Goal: Task Accomplishment & Management: Manage account settings

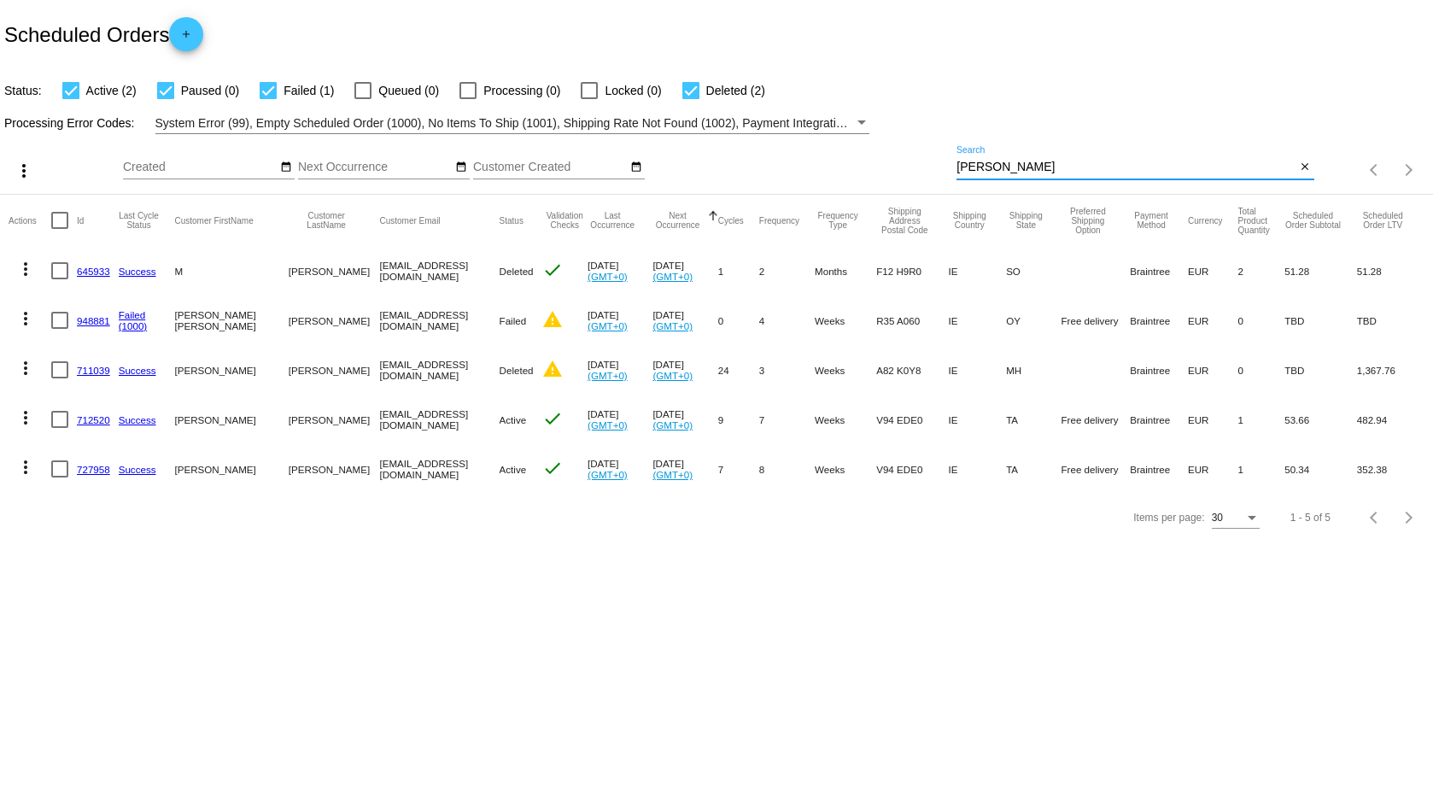
drag, startPoint x: 1015, startPoint y: 169, endPoint x: 895, endPoint y: 108, distance: 134.4
click at [895, 114] on app-dashboard-scheduled-orders "Scheduled Orders add Status: Active (2) Paused (0) Failed (1) Queued (0) Proces…" at bounding box center [716, 270] width 1433 height 541
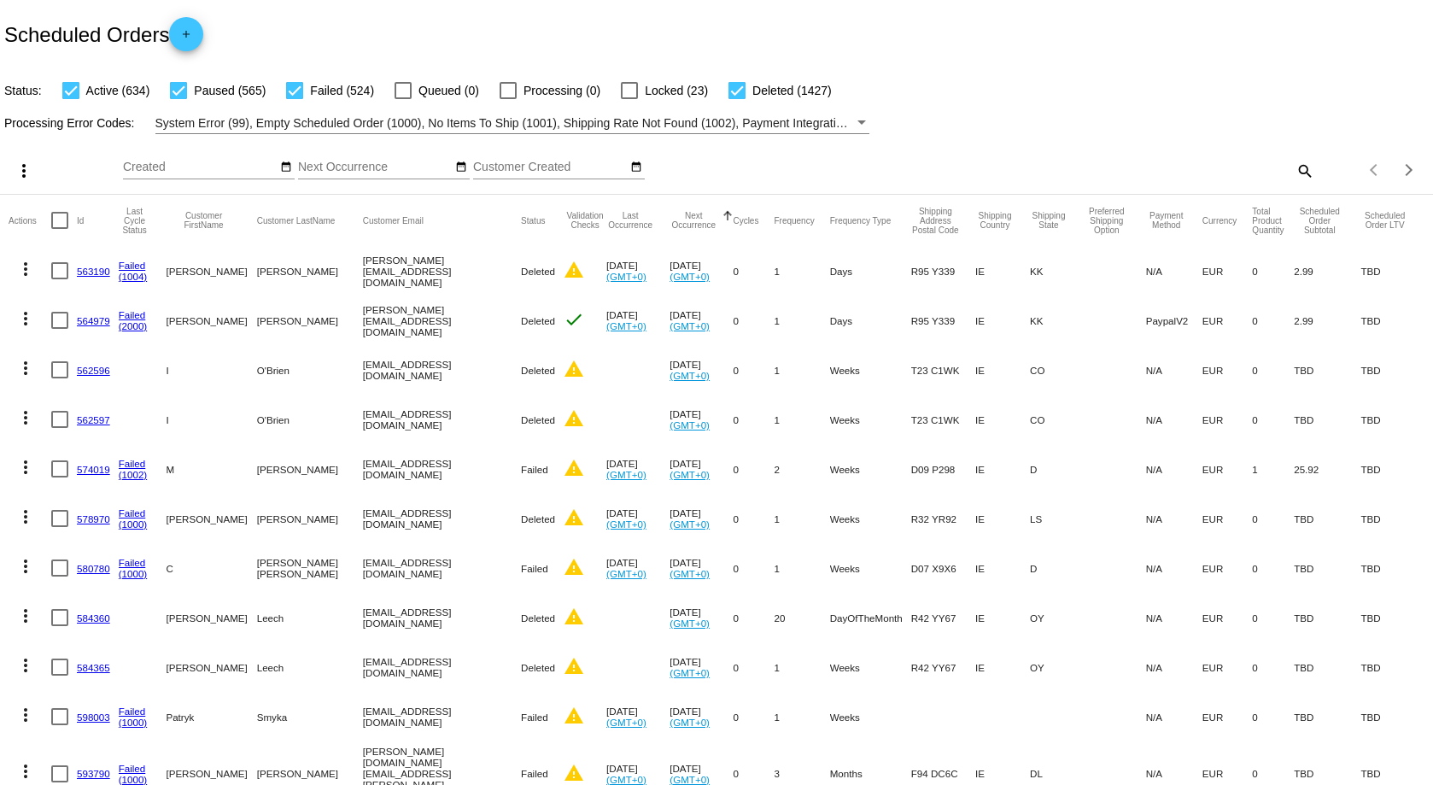
click at [1294, 173] on mat-icon "search" at bounding box center [1304, 170] width 20 height 26
click at [1015, 169] on input "Search" at bounding box center [1134, 168] width 357 height 14
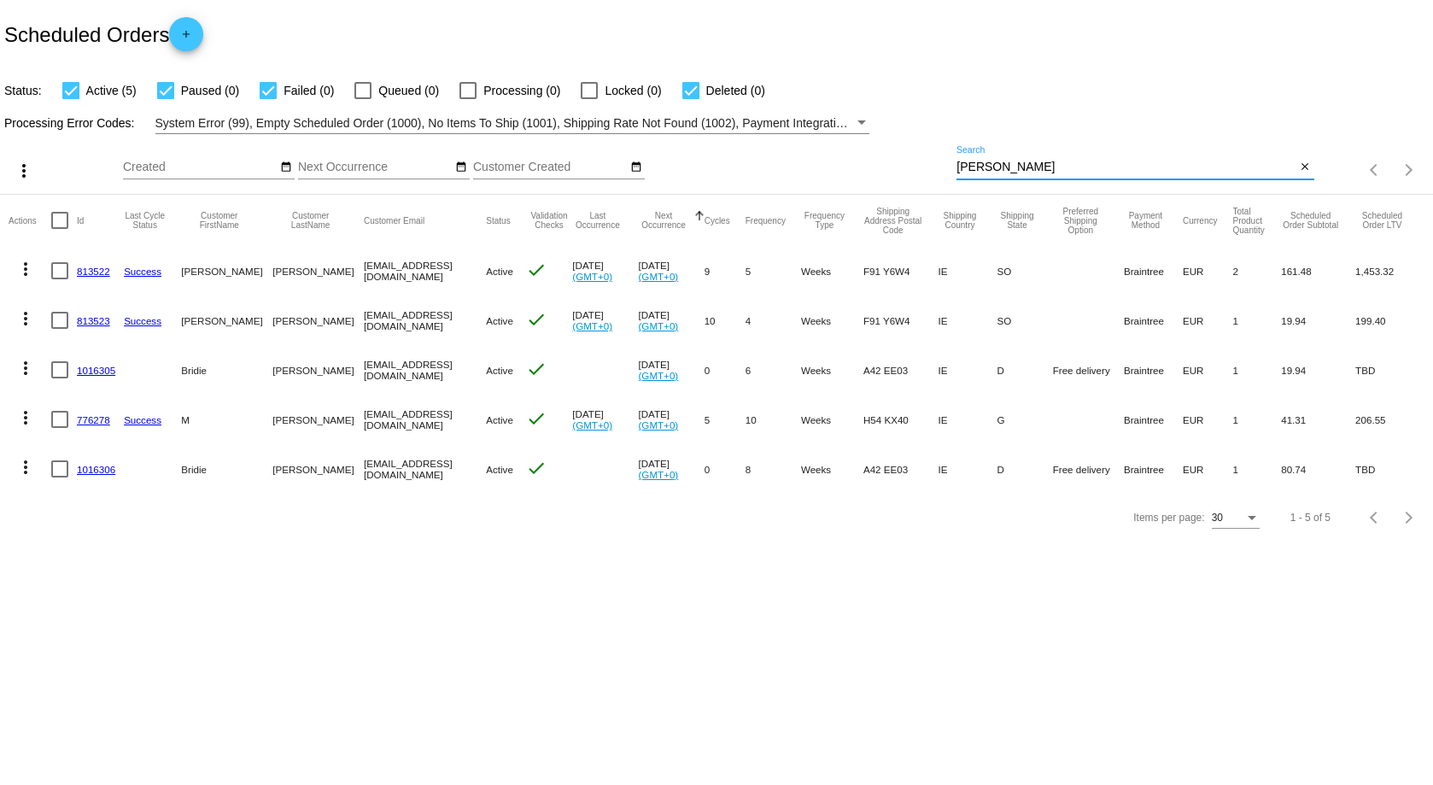
type input "[PERSON_NAME]"
click at [90, 270] on link "813522" at bounding box center [93, 271] width 33 height 11
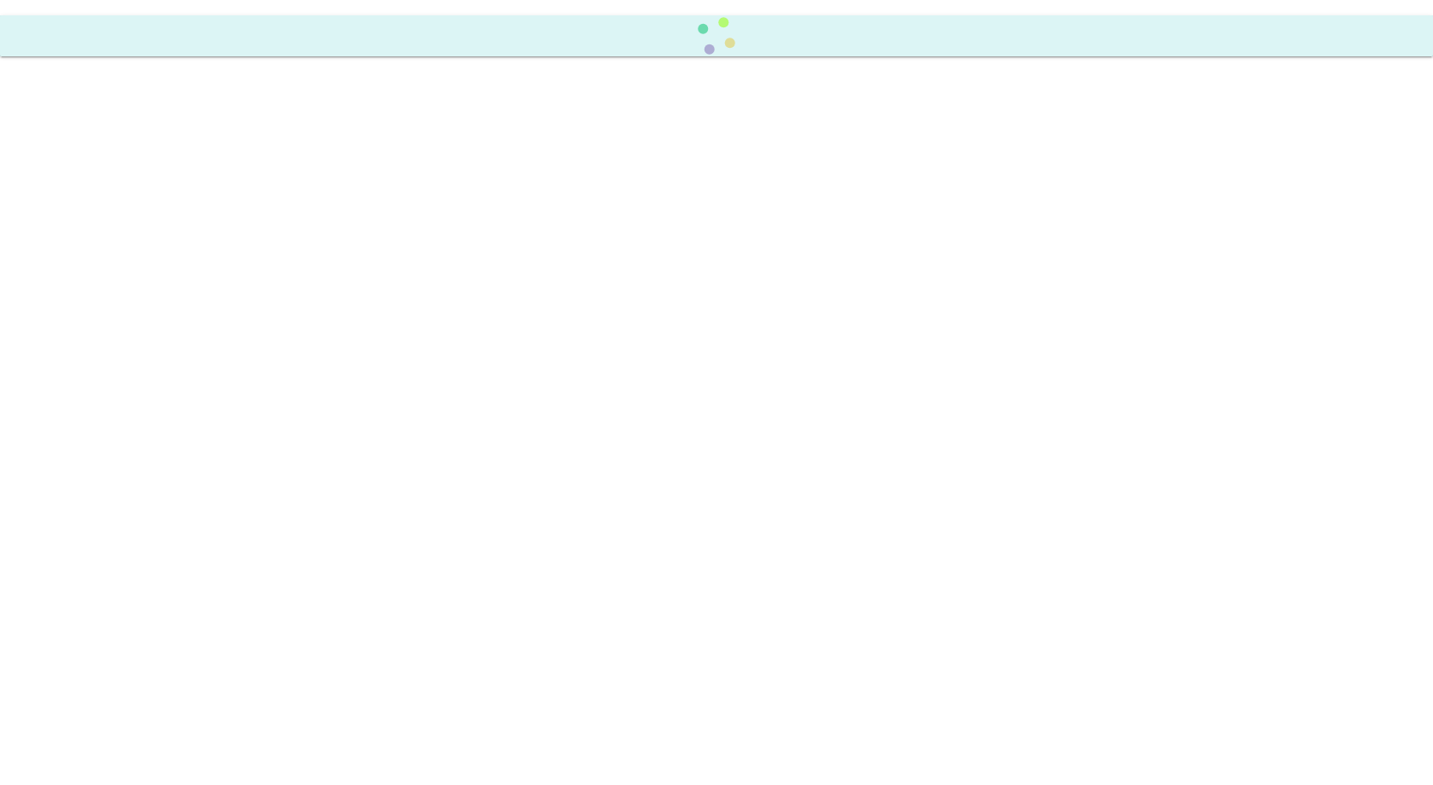
click at [90, 270] on body at bounding box center [716, 392] width 1433 height 785
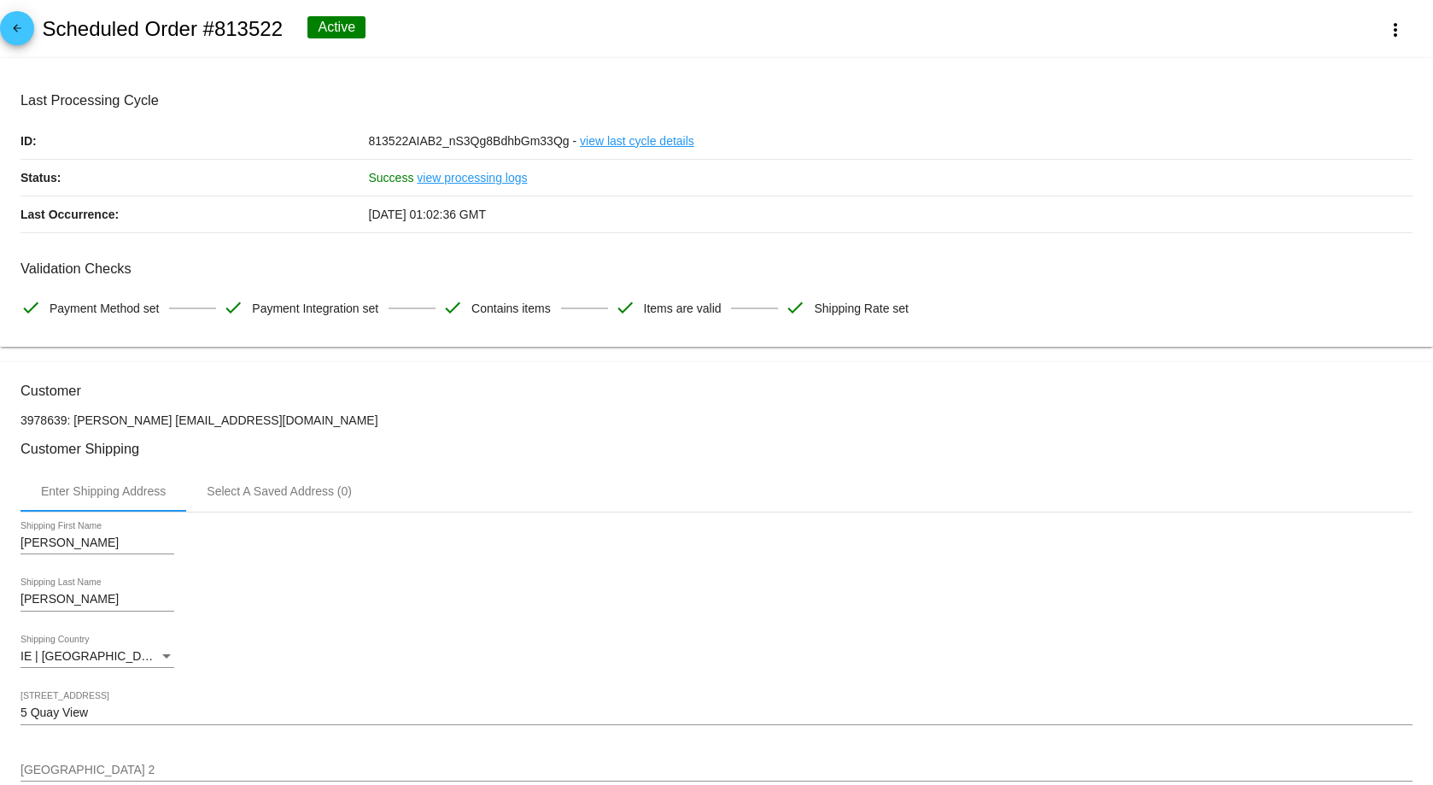
click at [435, 585] on div "[PERSON_NAME] Shipping Last Name" at bounding box center [716, 602] width 1392 height 49
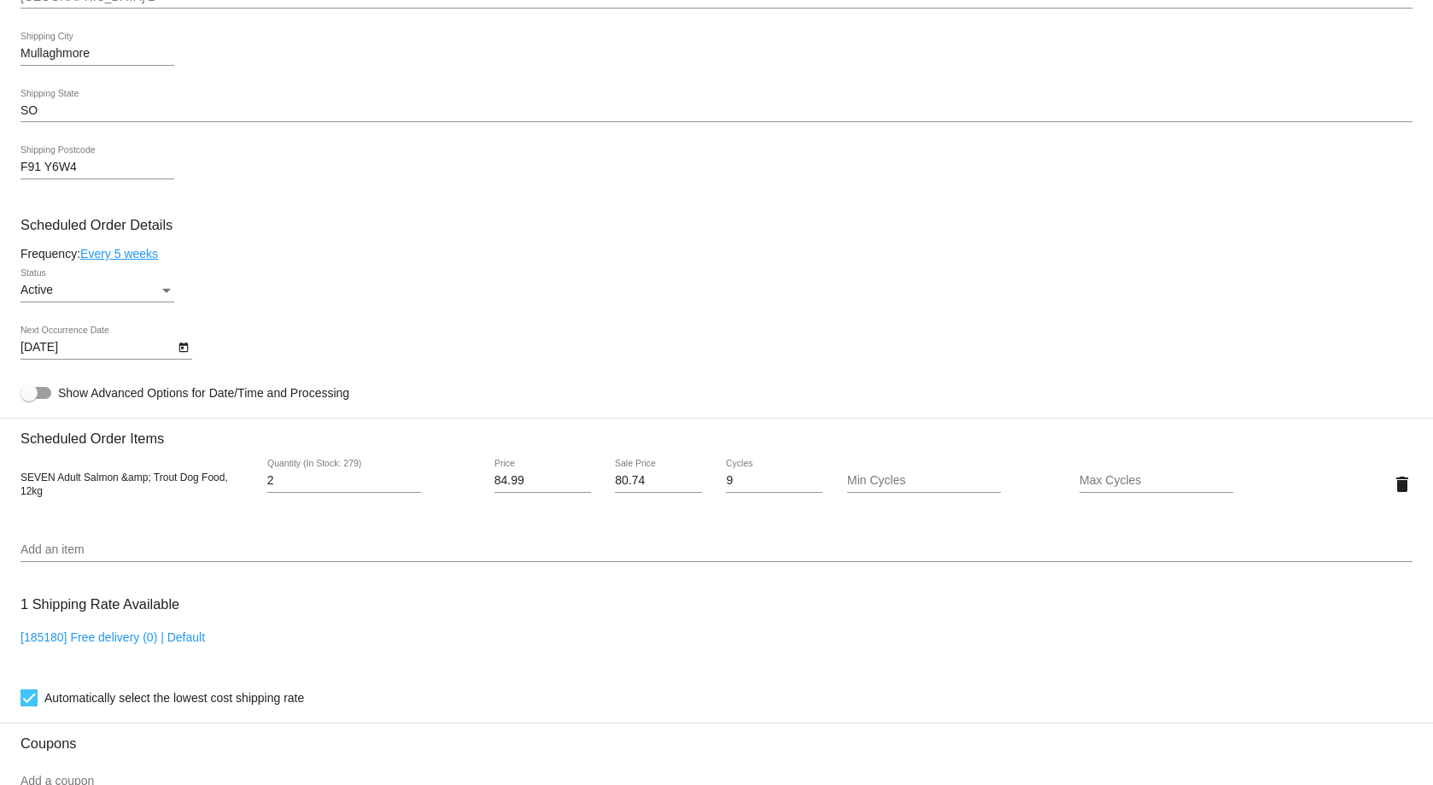
scroll to position [346, 0]
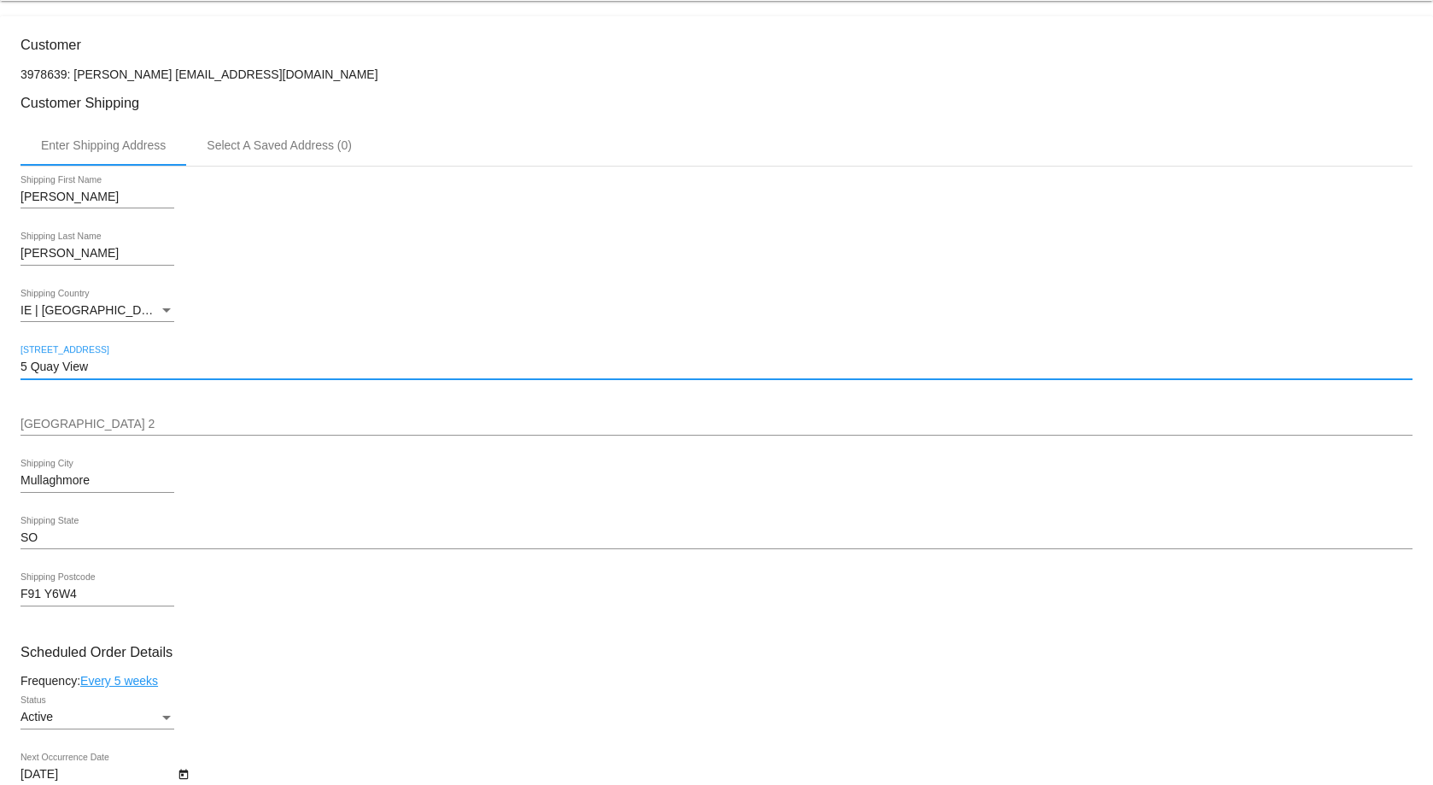
drag, startPoint x: 136, startPoint y: 364, endPoint x: -64, endPoint y: 349, distance: 200.4
click at [0, 349] on html "arrow_back Scheduled Order #813522 Active more_vert Last Processing Cycle ID: 8…" at bounding box center [716, 392] width 1433 height 785
type input "[GEOGRAPHIC_DATA],"
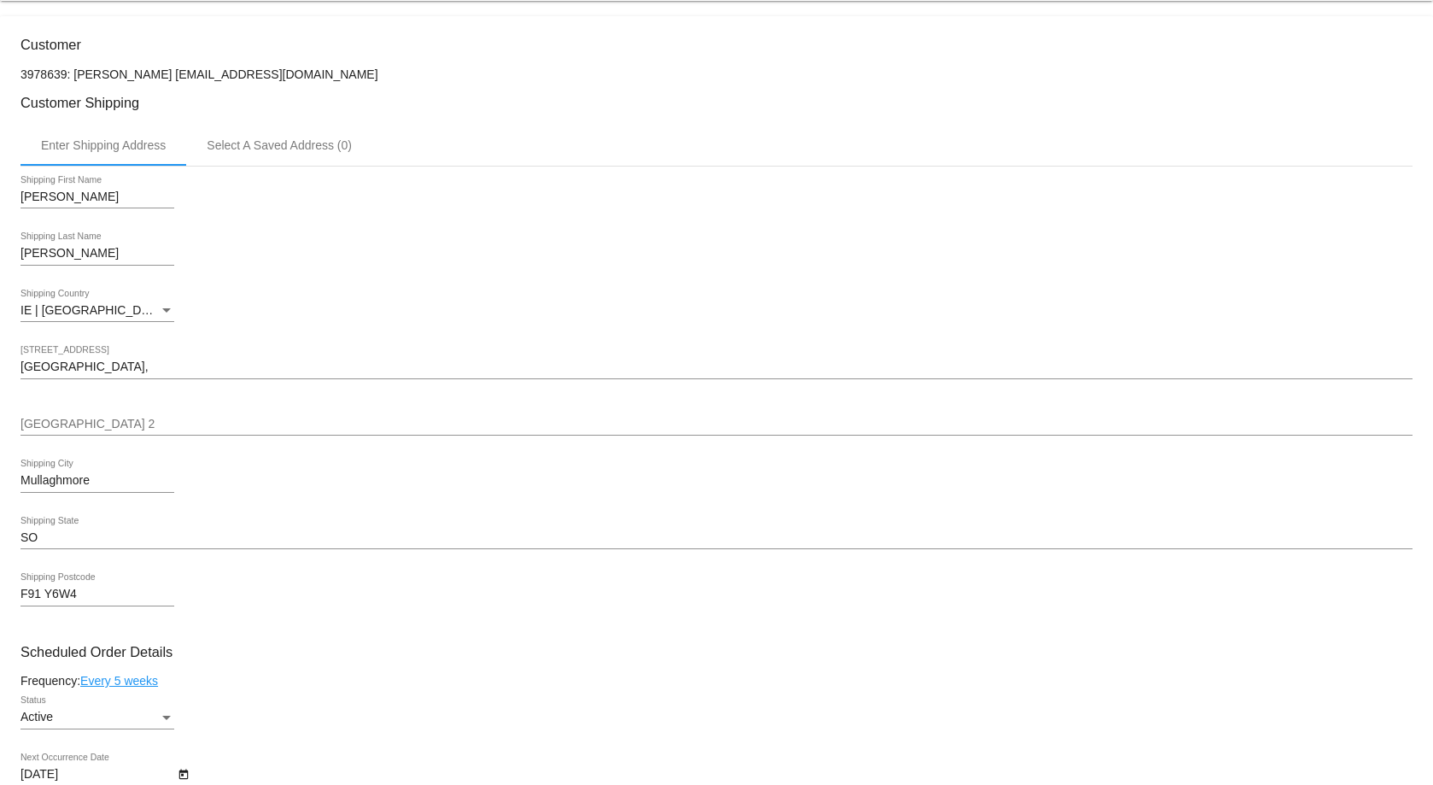
click at [35, 420] on input "[GEOGRAPHIC_DATA] 2" at bounding box center [716, 425] width 1392 height 14
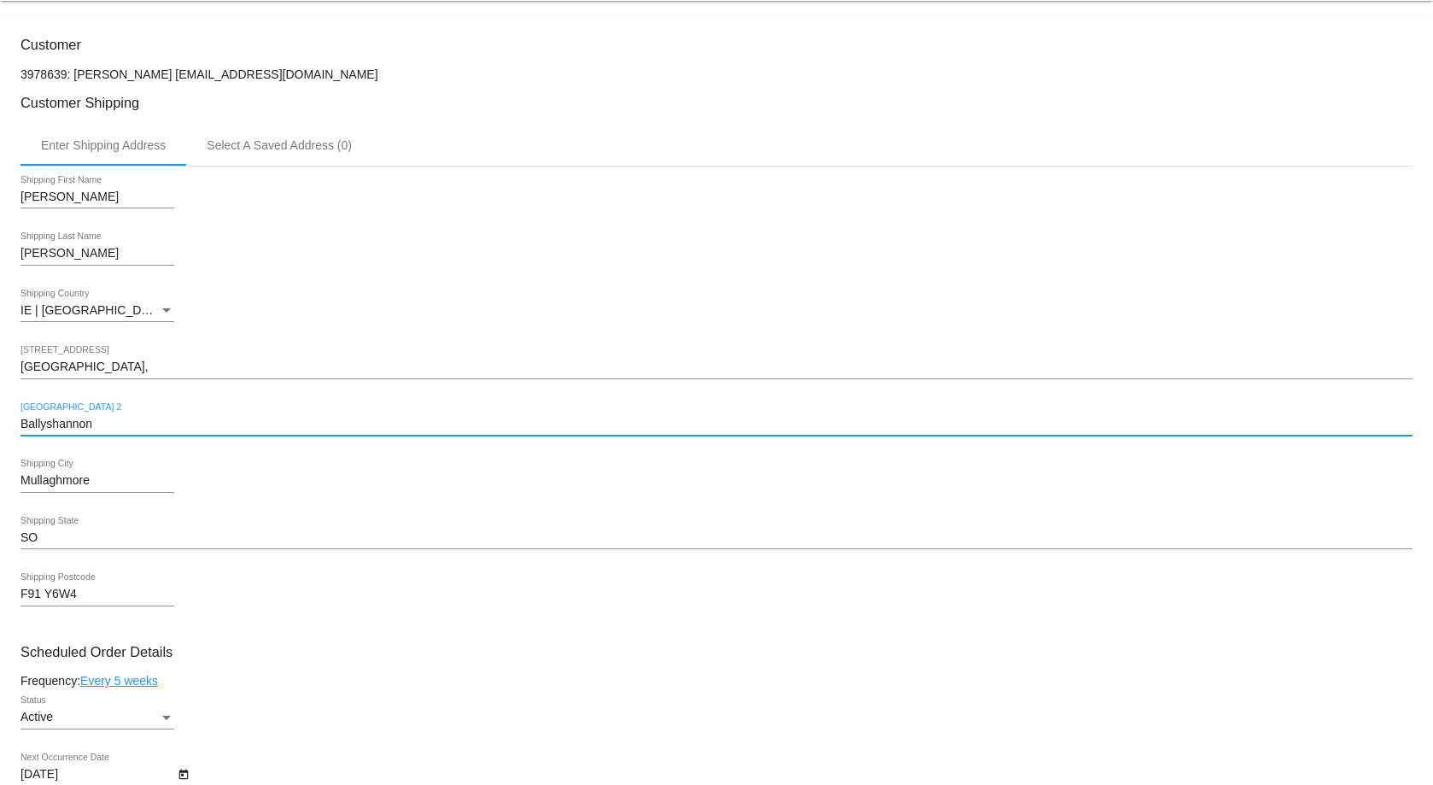
type input "Ballyshannon"
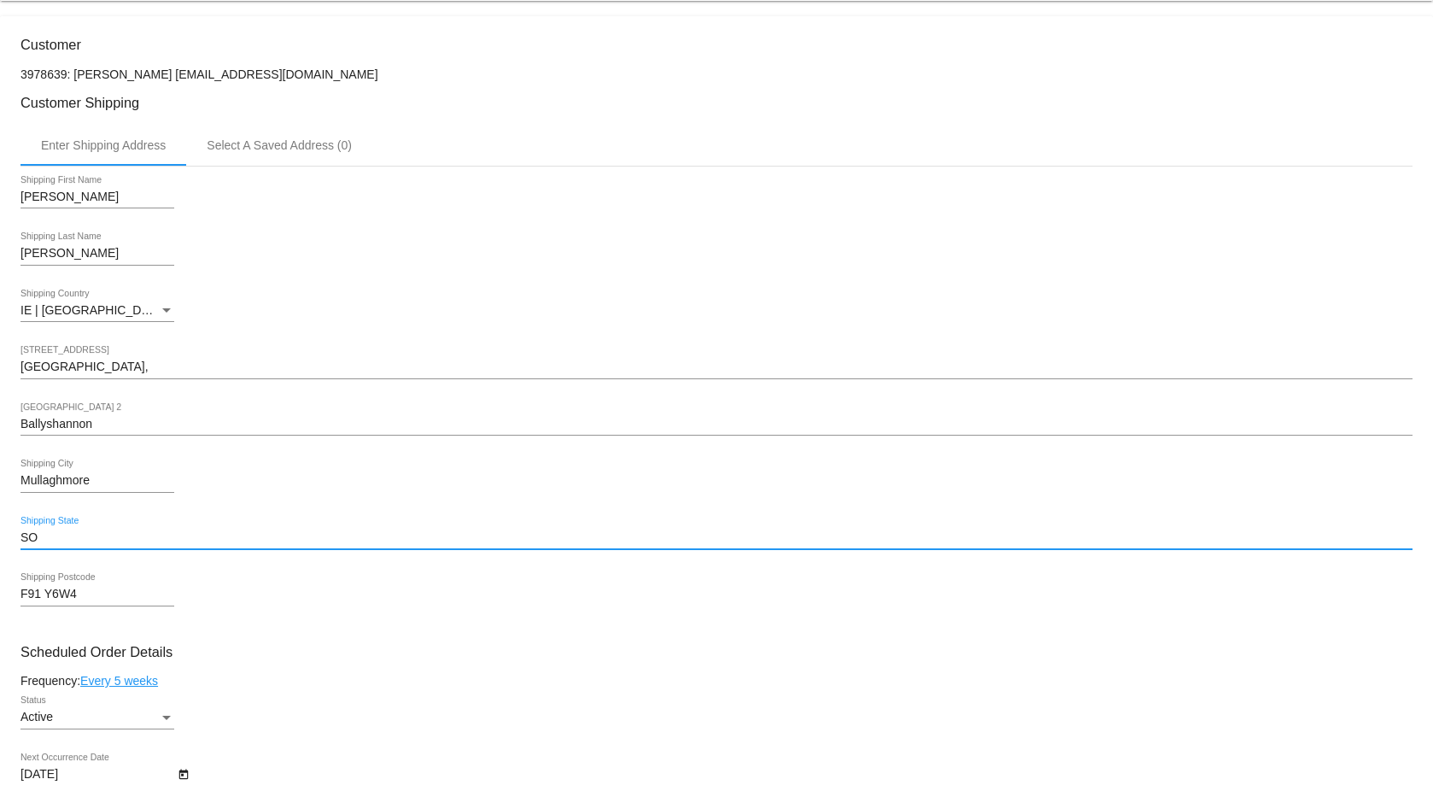
drag, startPoint x: 67, startPoint y: 537, endPoint x: 27, endPoint y: 502, distance: 52.6
type input "Co.Donegal"
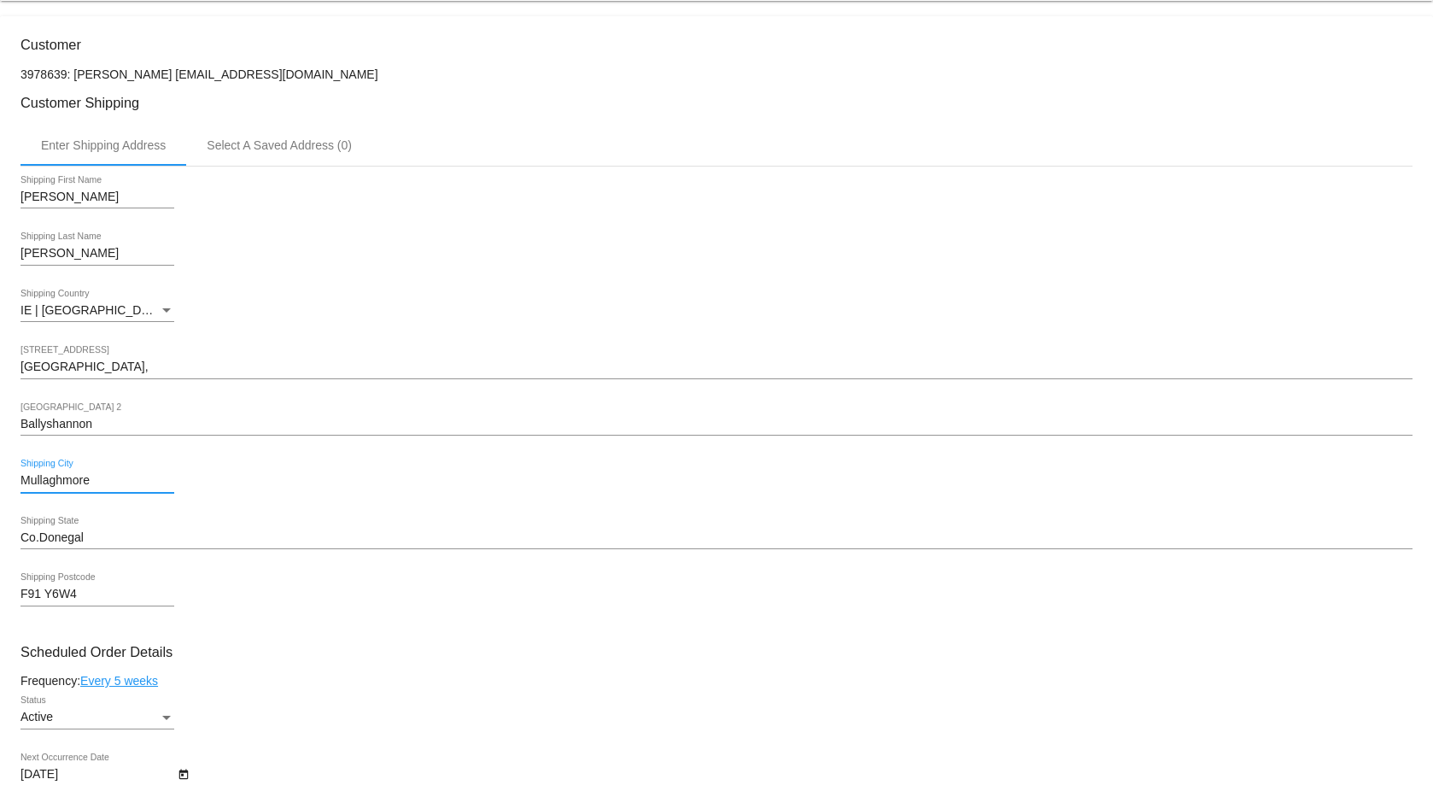
drag, startPoint x: 95, startPoint y: 480, endPoint x: -2, endPoint y: 466, distance: 97.5
click at [0, 466] on html "arrow_back Scheduled Order #813522 Active more_vert Last Processing Cycle ID: 8…" at bounding box center [716, 392] width 1433 height 785
type input "Co.Donegal"
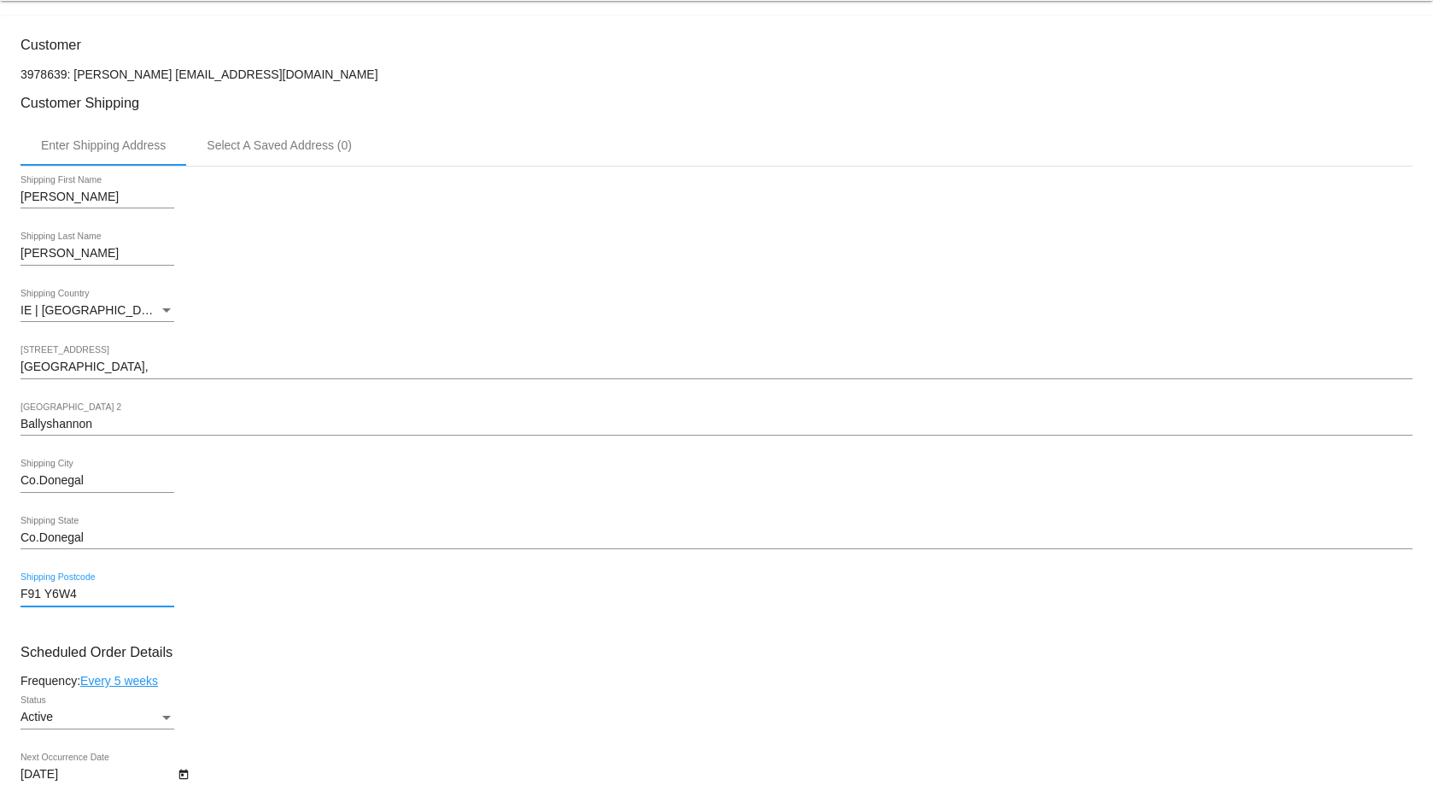
drag, startPoint x: 108, startPoint y: 592, endPoint x: 2, endPoint y: 586, distance: 106.1
type input "F94 Y985"
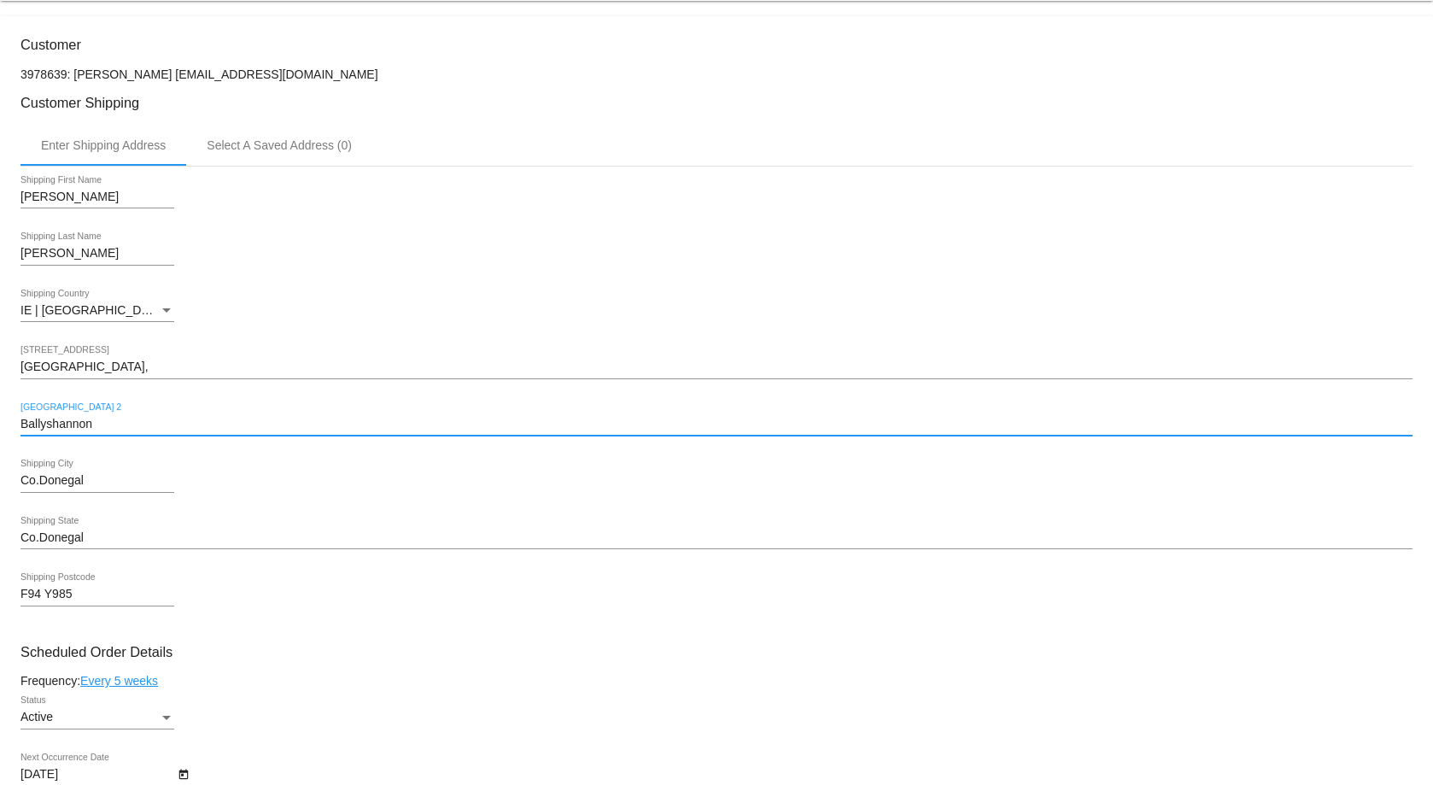
type input "Ballyshannon,"
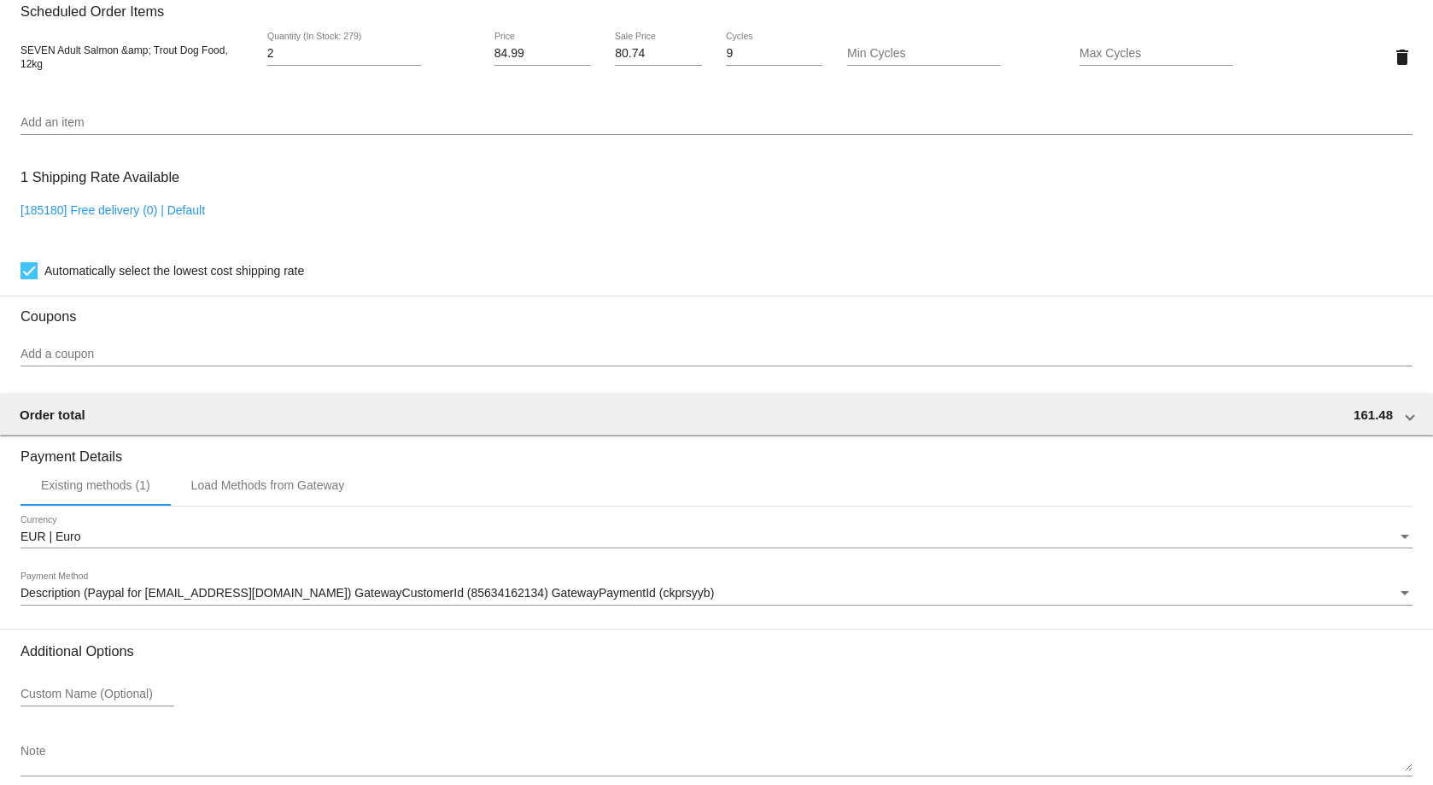
scroll to position [1285, 0]
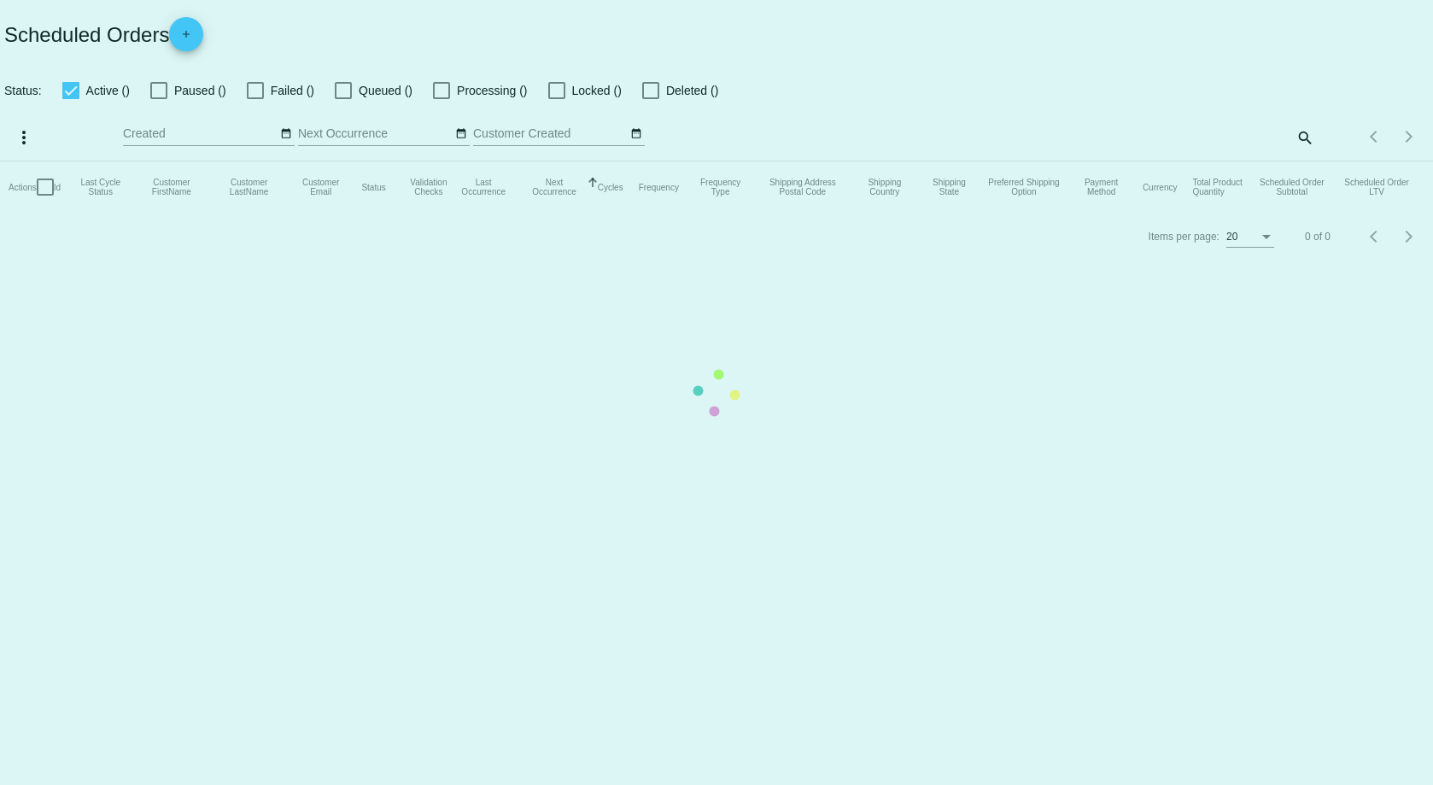
checkbox input "true"
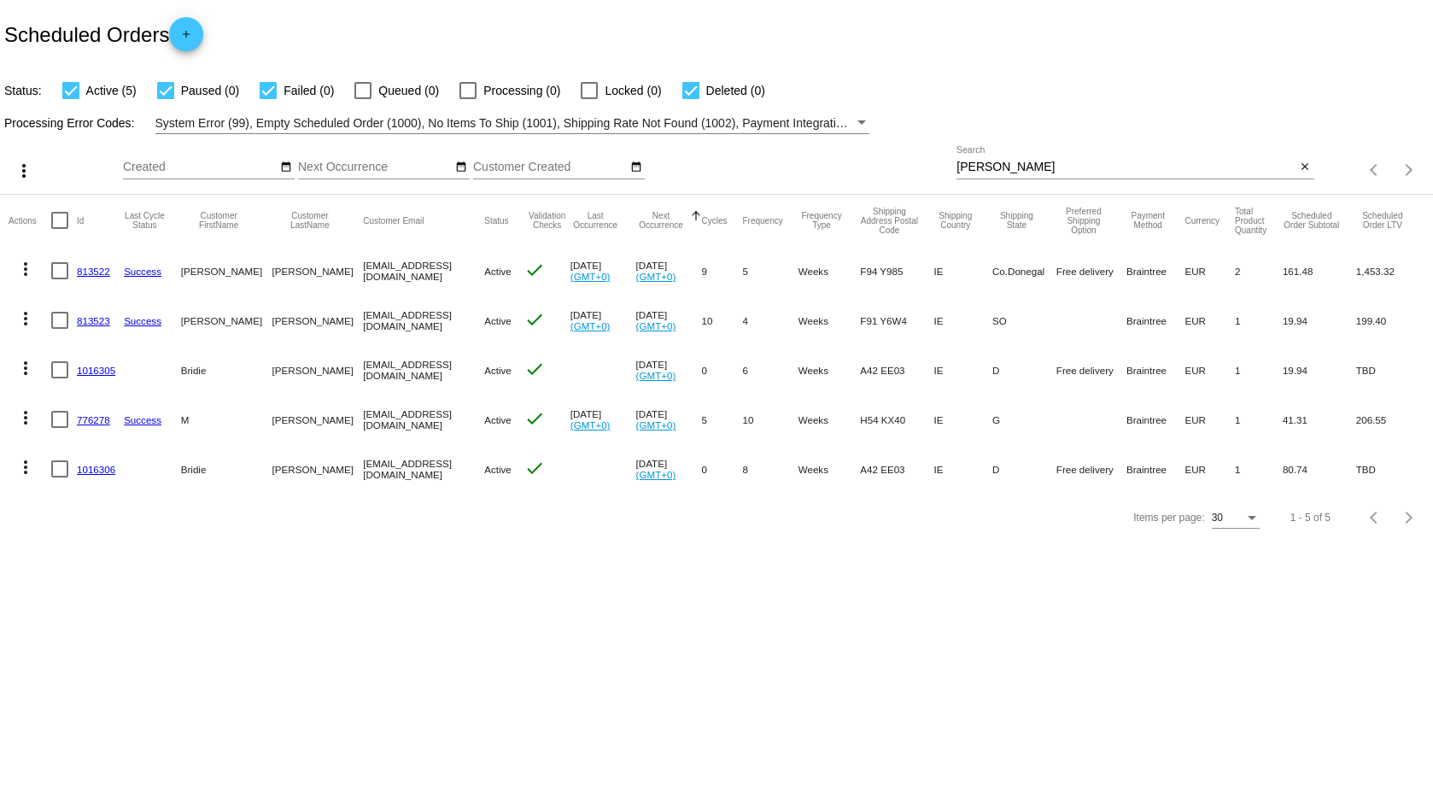
click at [90, 270] on link "813522" at bounding box center [93, 271] width 33 height 11
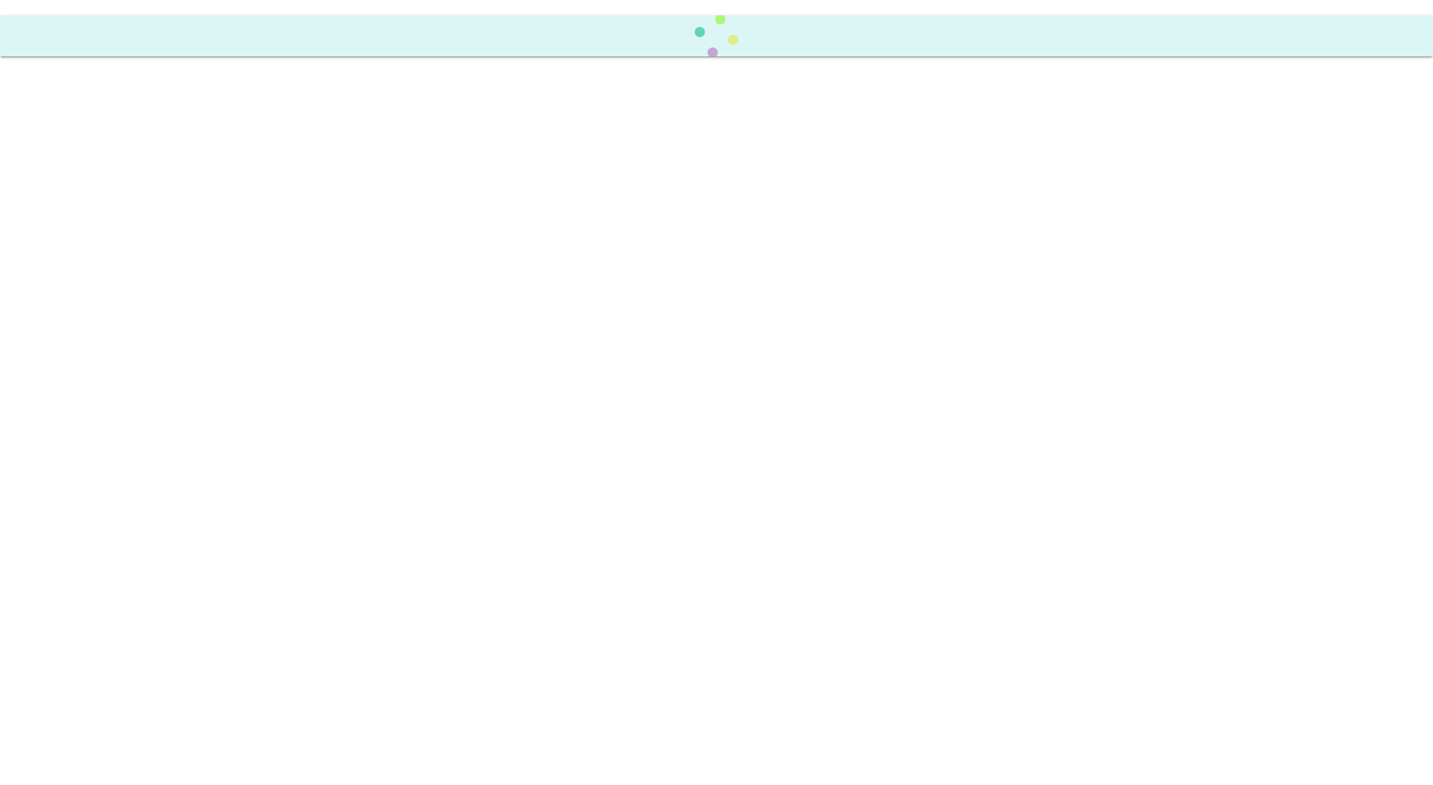
click at [90, 270] on body "Scheduled Order updated." at bounding box center [716, 392] width 1433 height 785
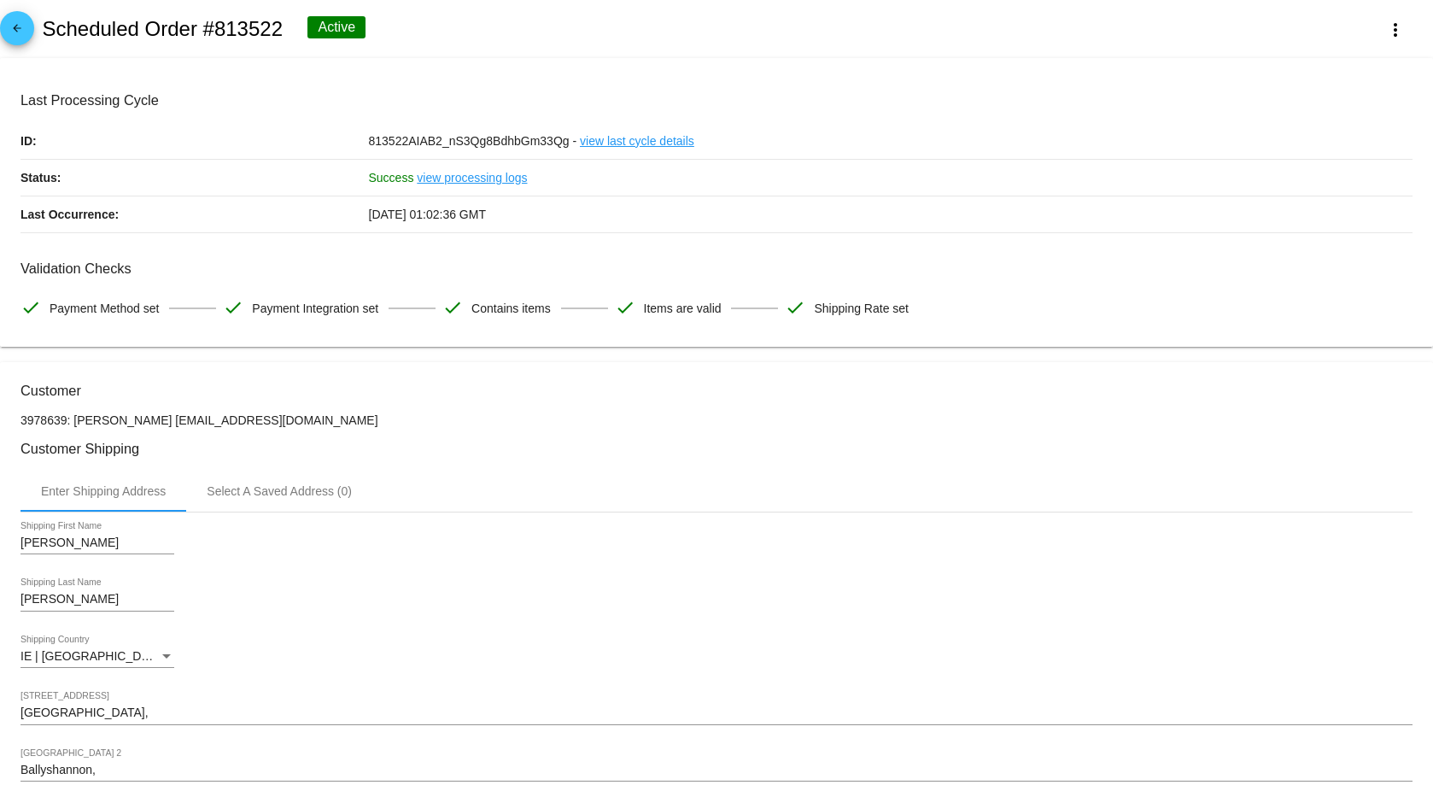
click at [555, 682] on div "IE | [GEOGRAPHIC_DATA] Shipping Country" at bounding box center [716, 659] width 1392 height 49
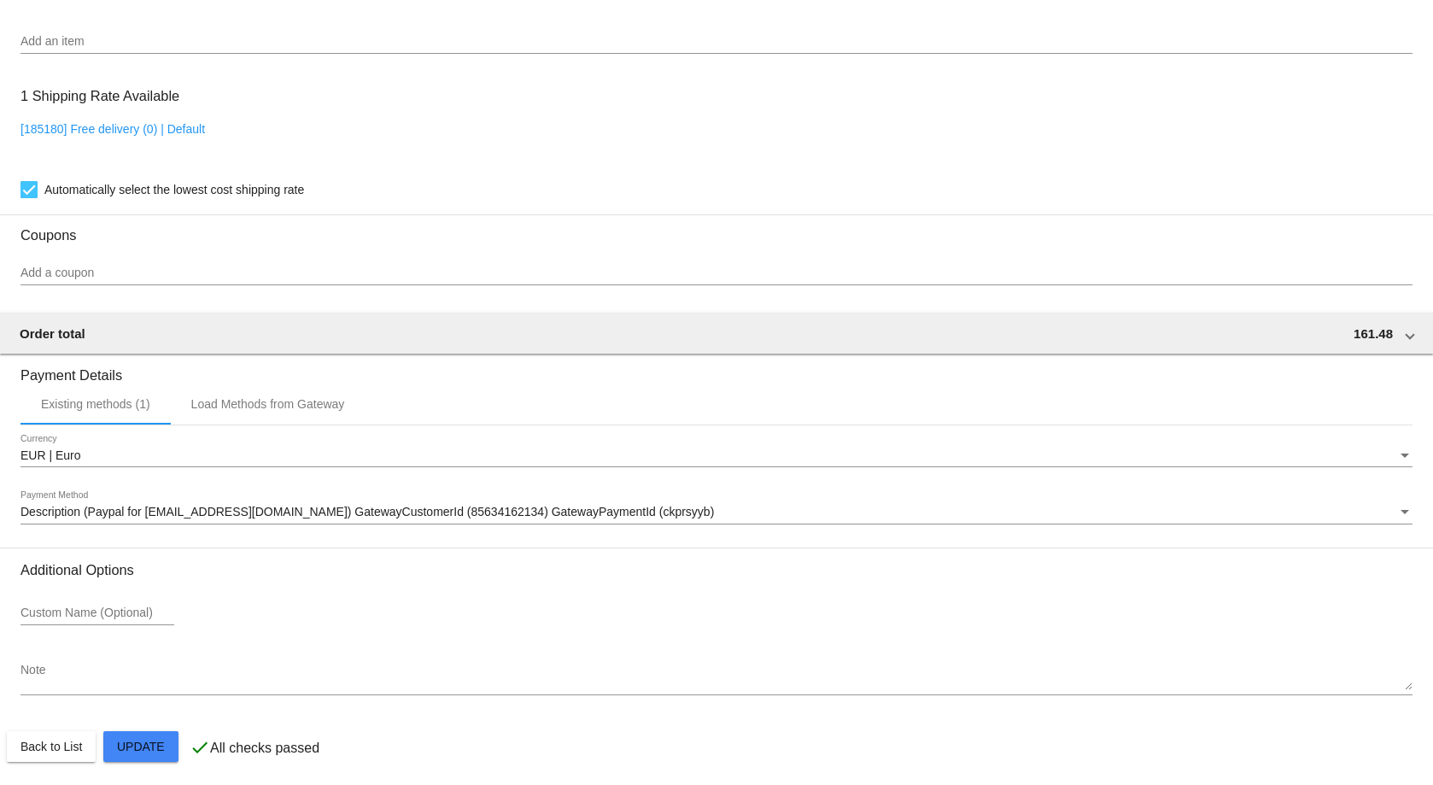
scroll to position [1285, 0]
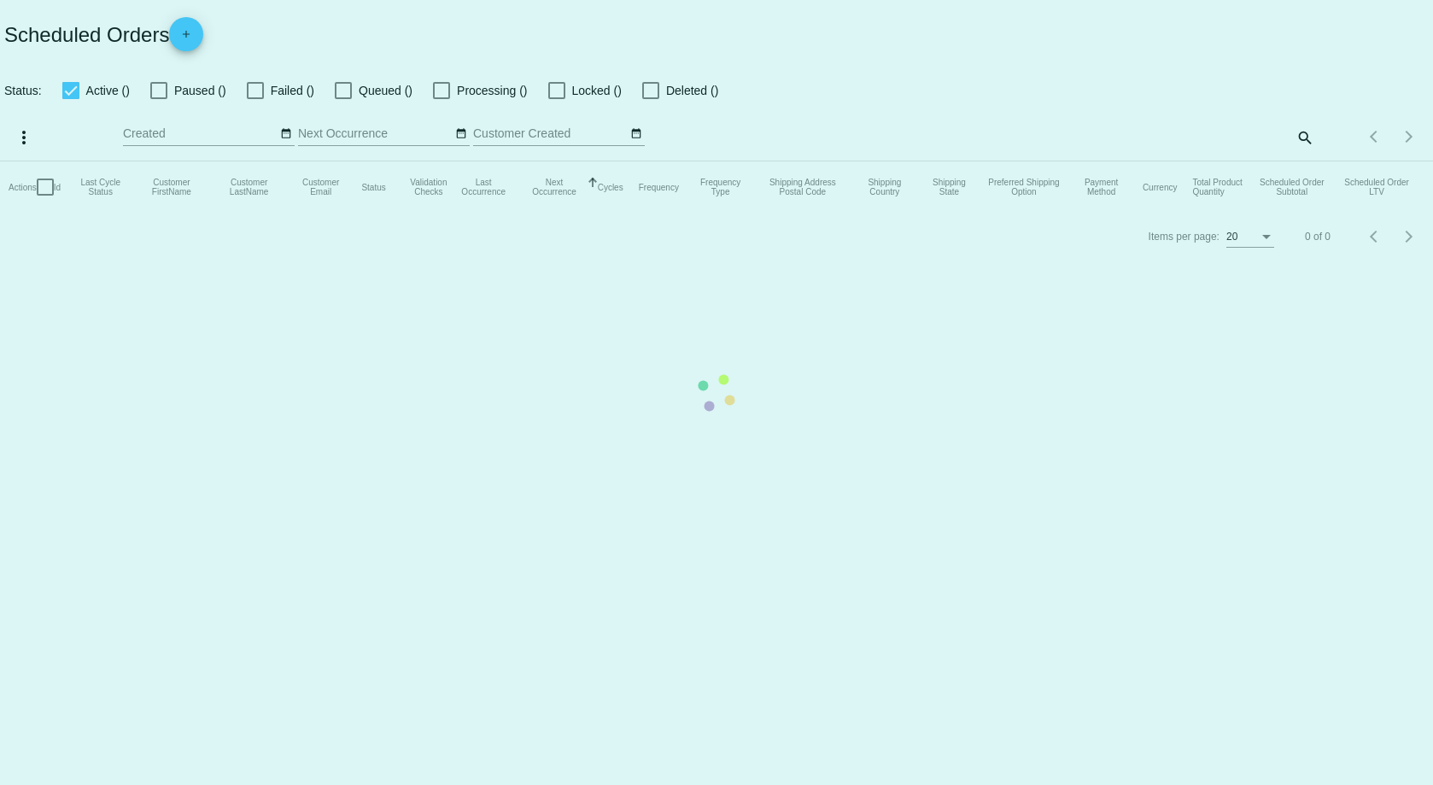
checkbox input "true"
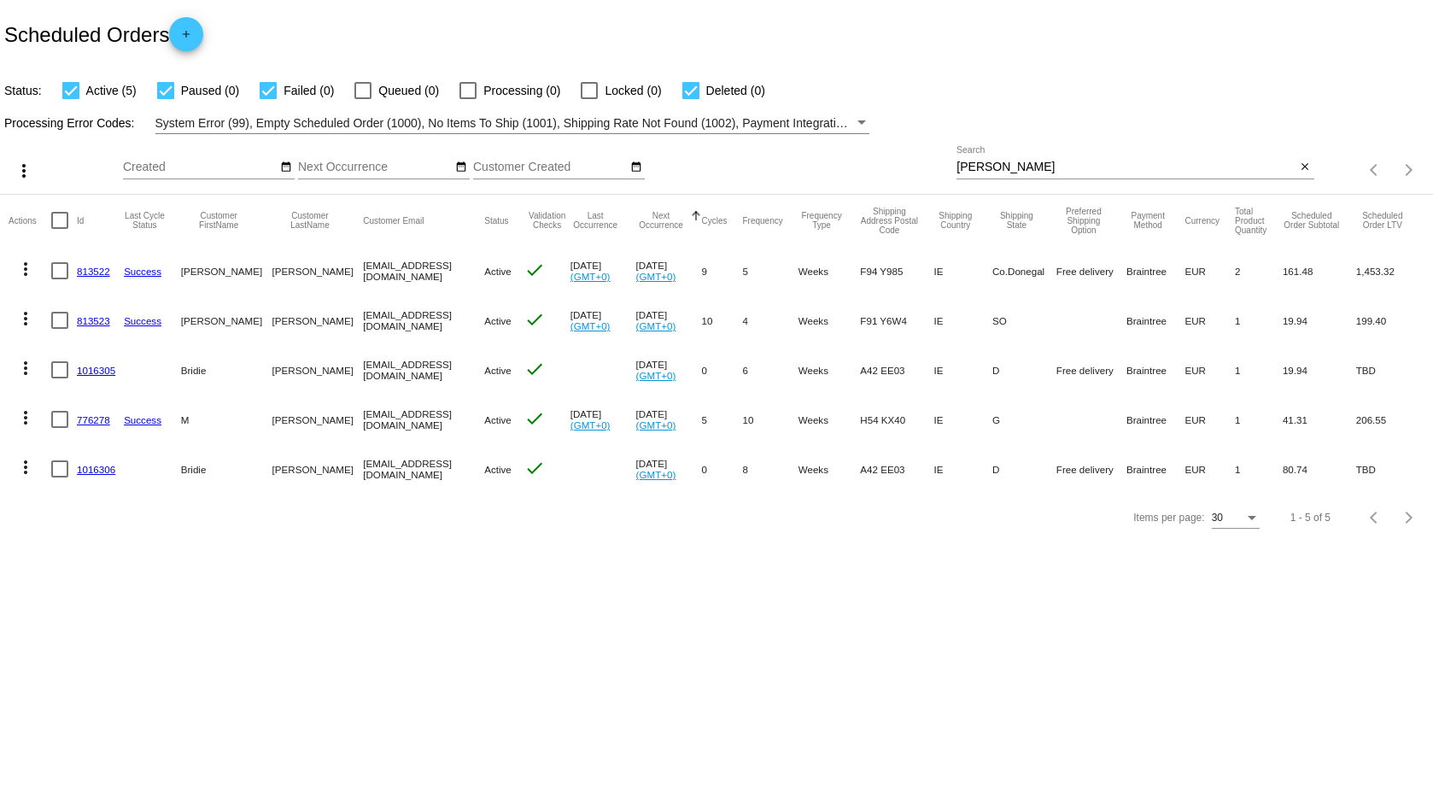
click at [96, 325] on link "813523" at bounding box center [93, 320] width 33 height 11
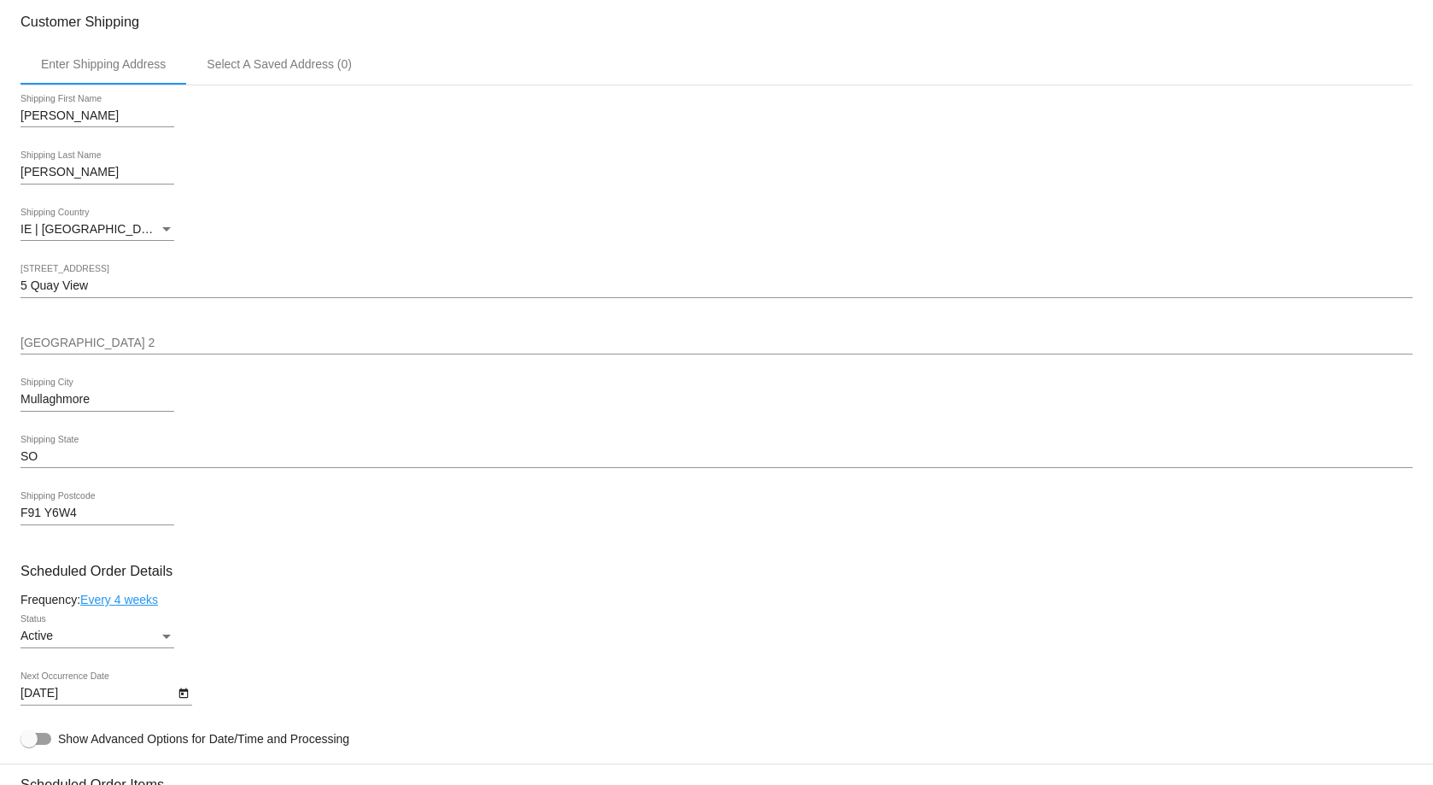
scroll to position [256, 0]
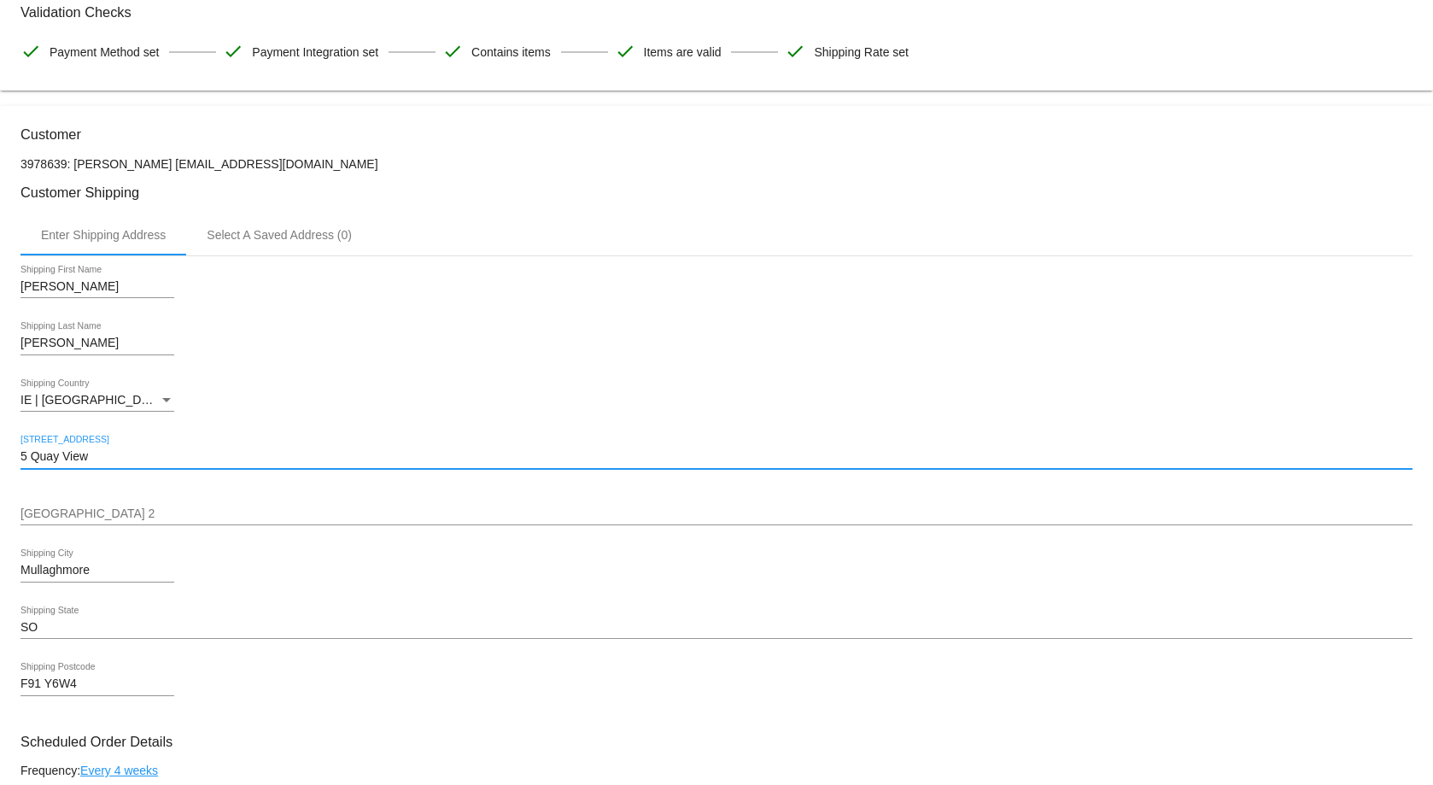
drag, startPoint x: 118, startPoint y: 456, endPoint x: -55, endPoint y: 430, distance: 174.4
click at [0, 430] on html "arrow_back Scheduled Order #813523 Active more_vert Last Processing Cycle ID: 8…" at bounding box center [716, 392] width 1433 height 785
click at [95, 452] on input "[STREET_ADDRESS]" at bounding box center [716, 457] width 1392 height 14
type input "B"
type input "[GEOGRAPHIC_DATA],"
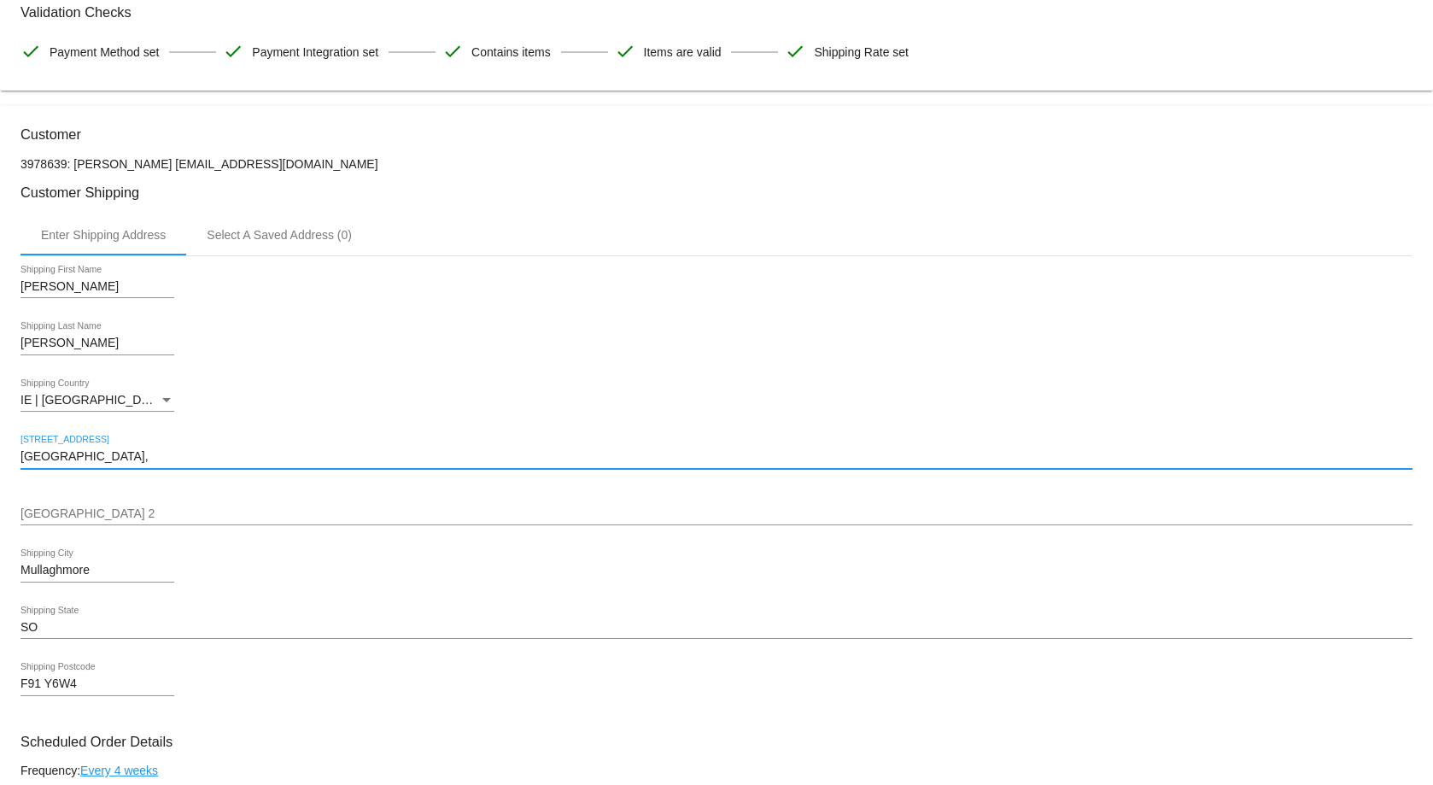
type input "Ballyshannon,"
type input "[GEOGRAPHIC_DATA],"
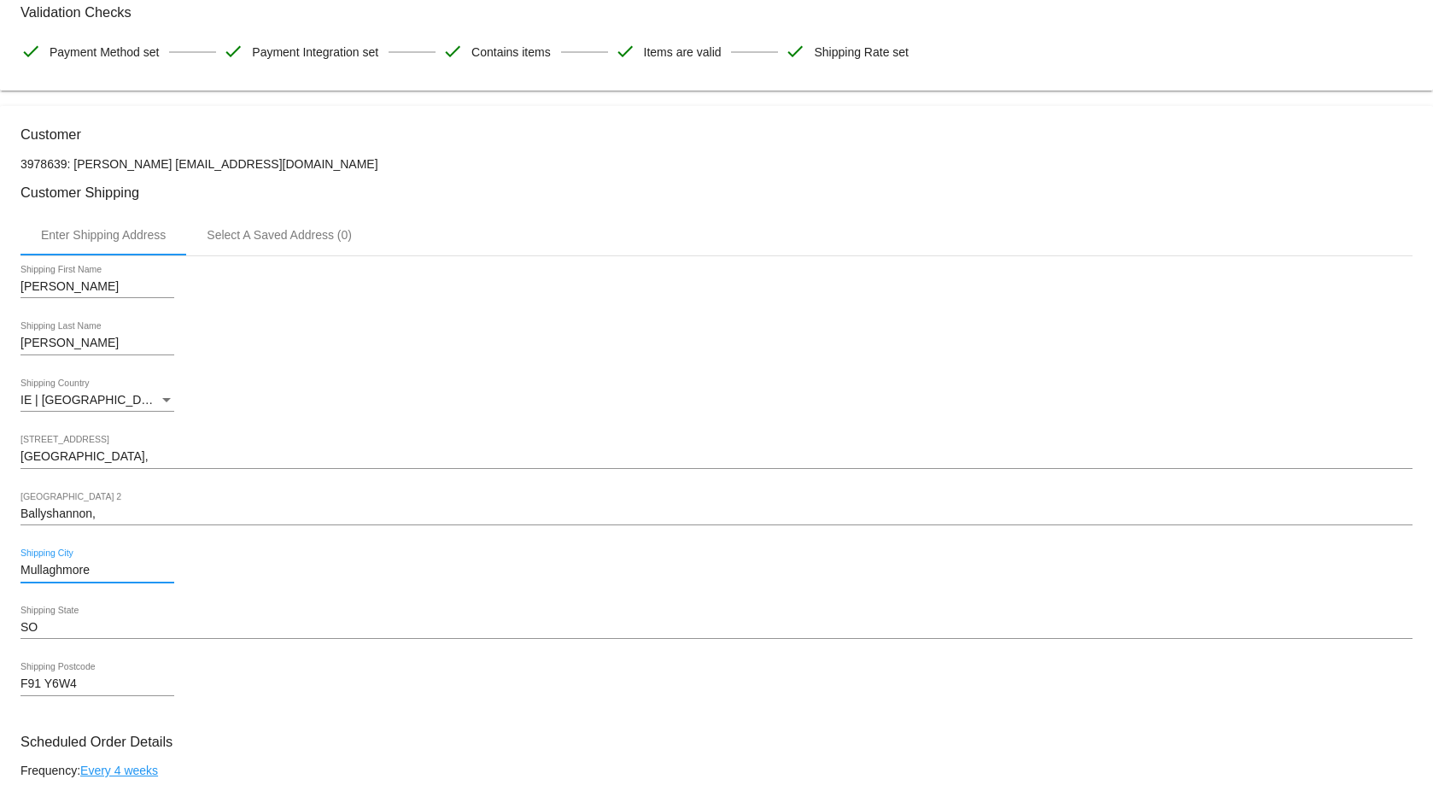
drag, startPoint x: 99, startPoint y: 568, endPoint x: -16, endPoint y: 553, distance: 116.2
click at [0, 553] on html "arrow_back Scheduled Order #813523 Active more_vert Last Processing Cycle ID: 8…" at bounding box center [716, 392] width 1433 height 785
type input "Co.Donegal"
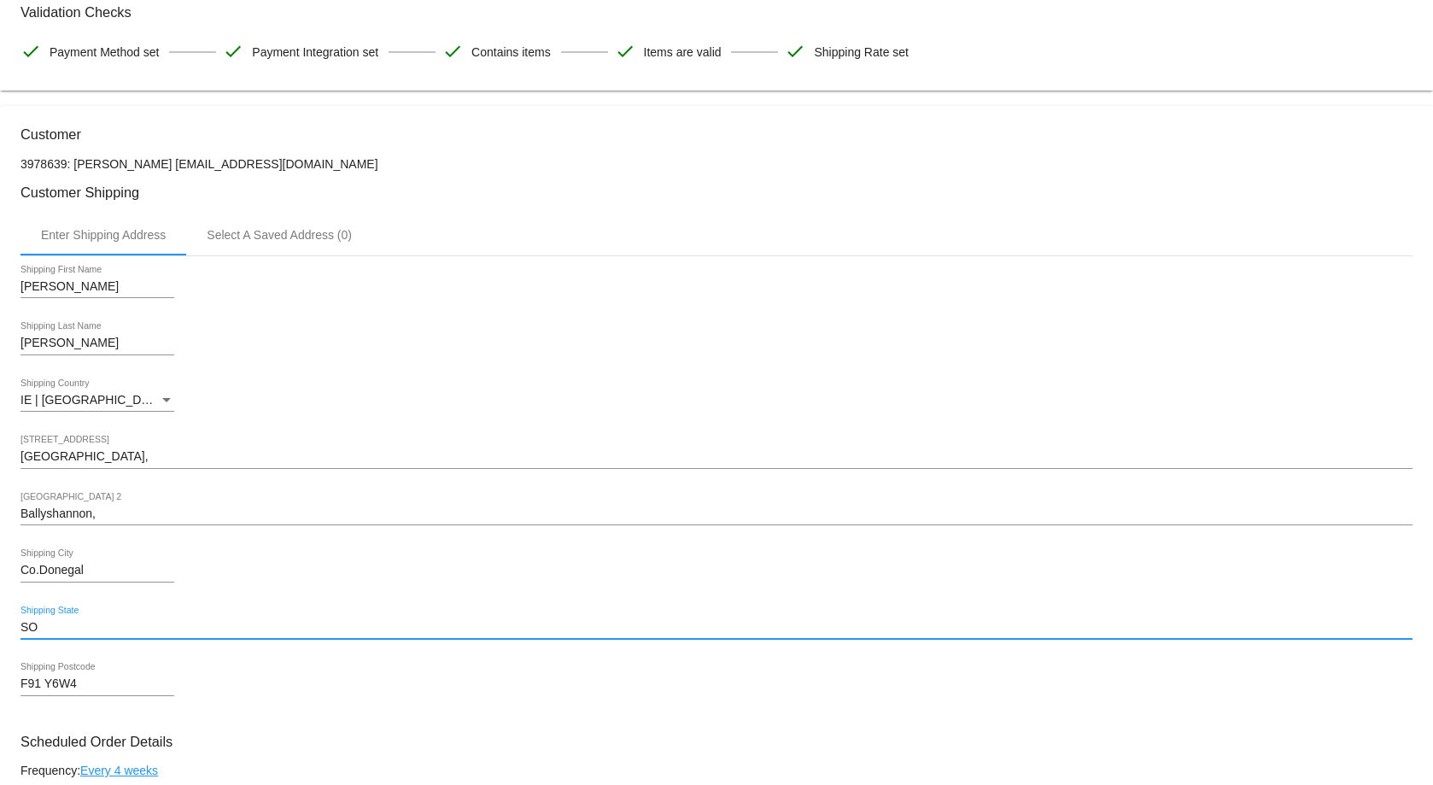
type input "S"
type input "Co.Donegal"
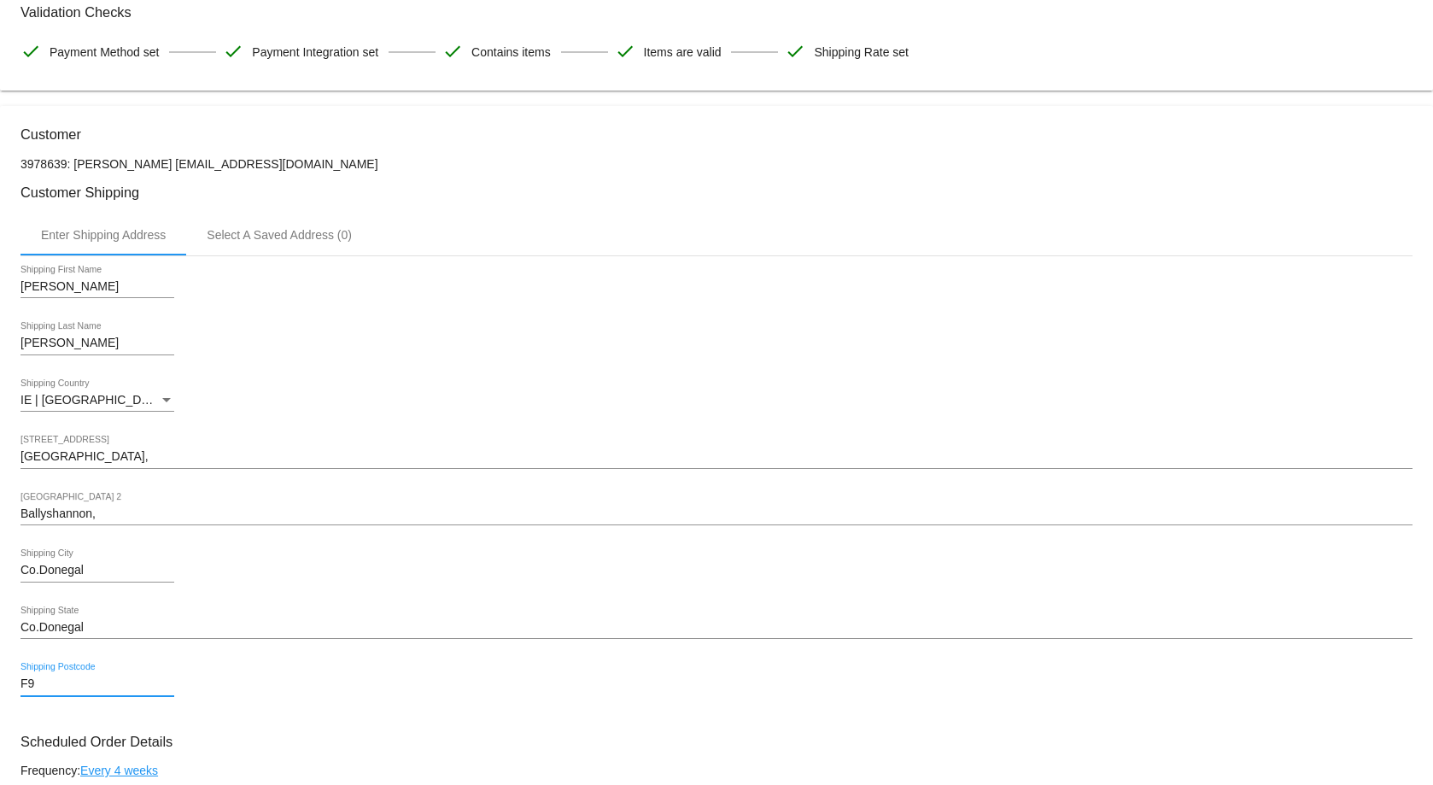
type input "F94 Y985"
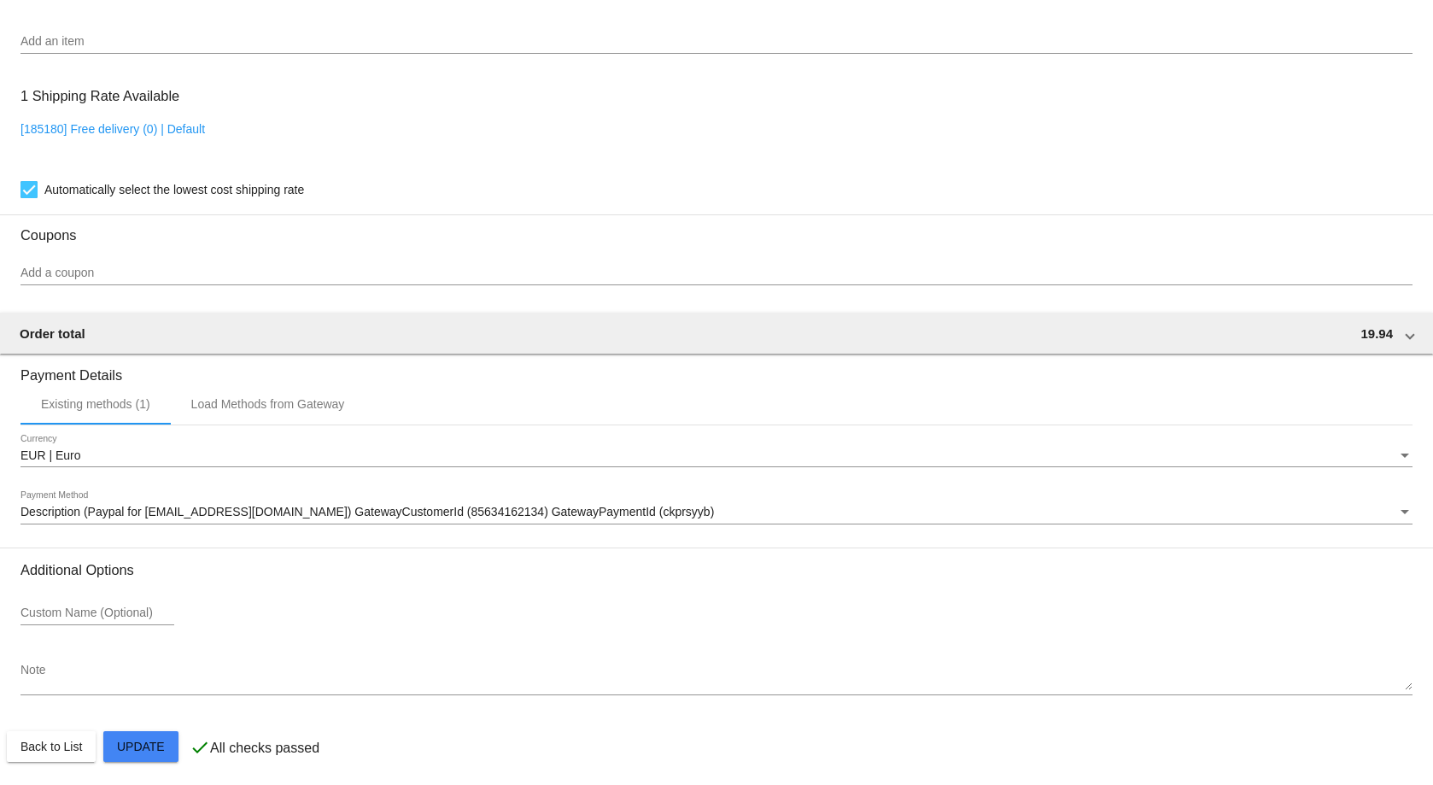
scroll to position [1285, 0]
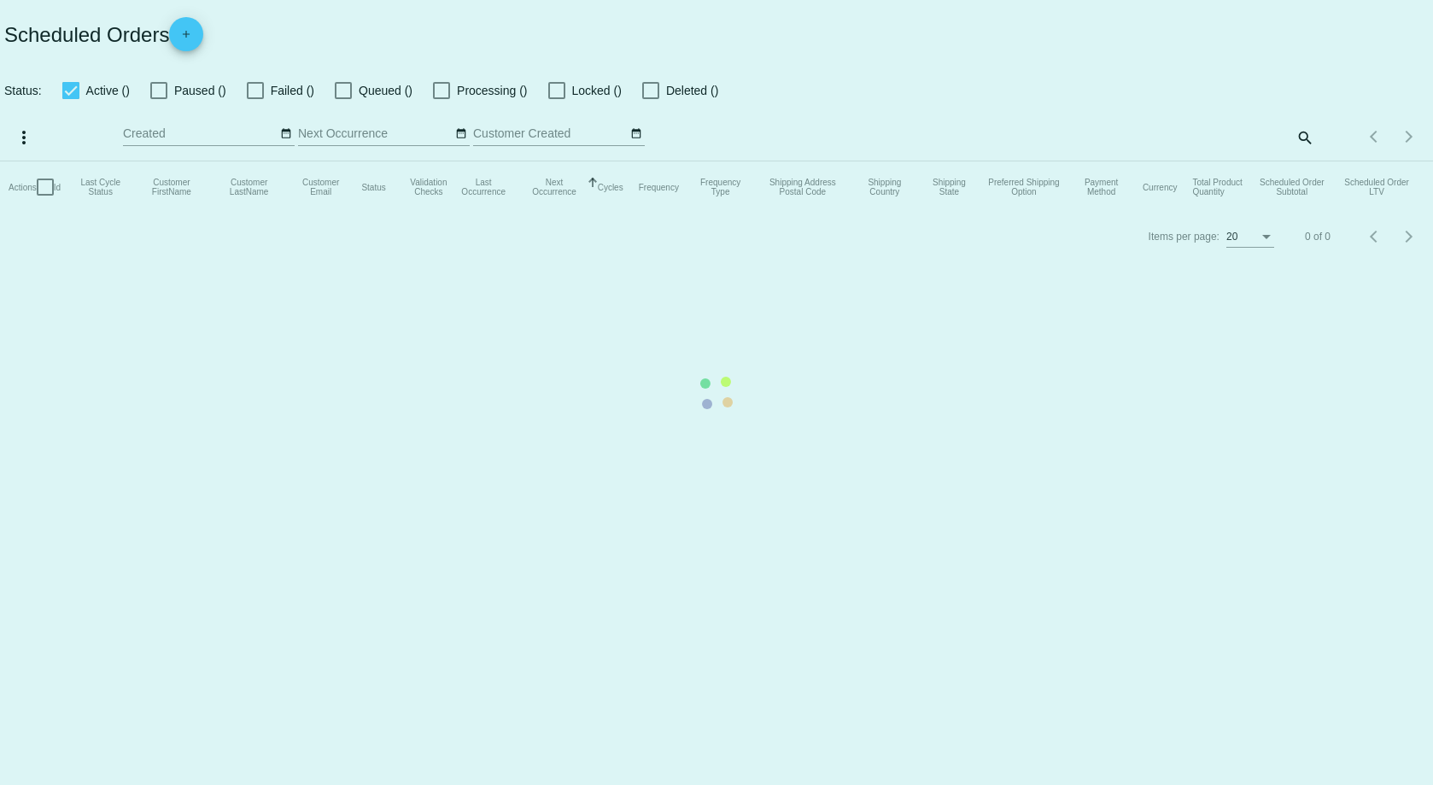
checkbox input "true"
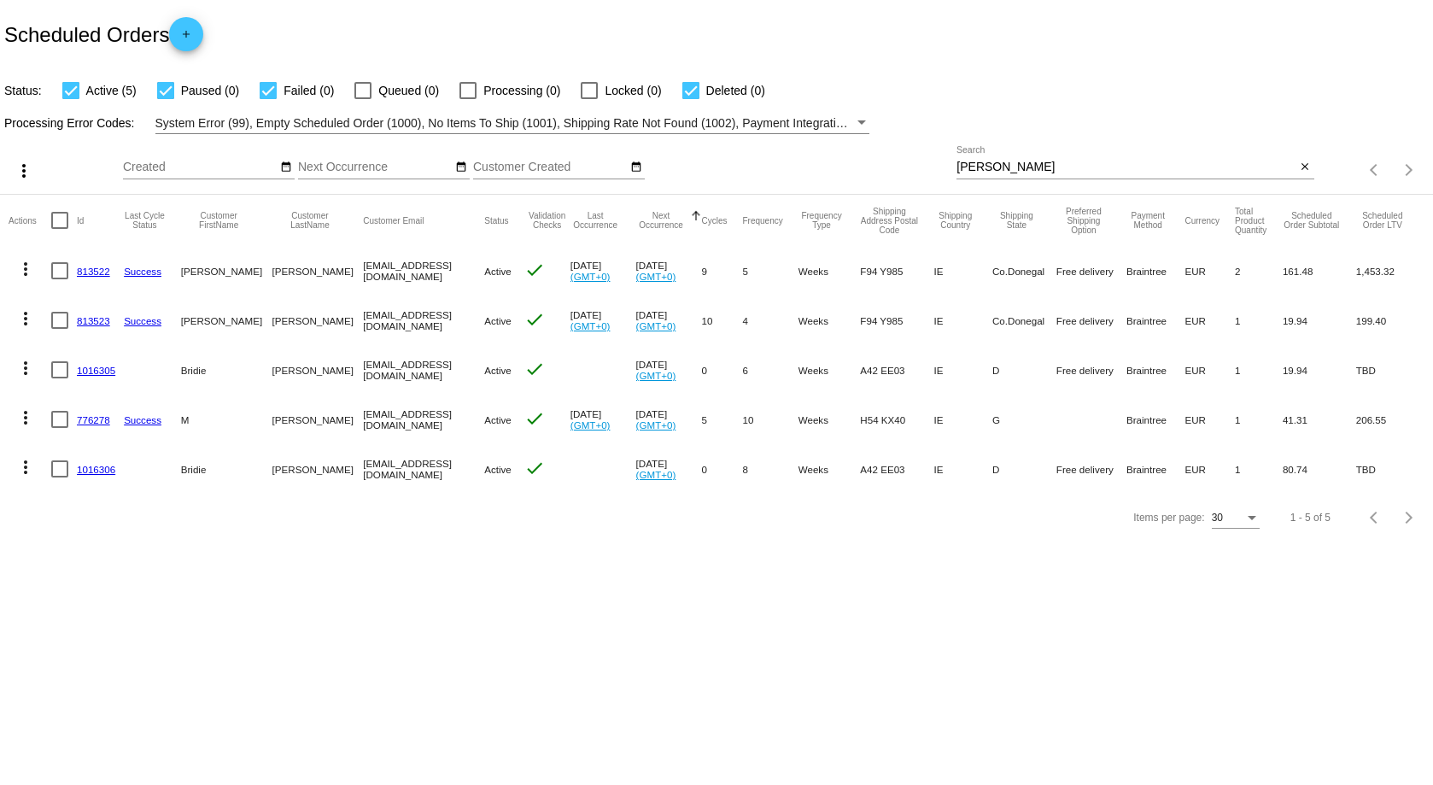
click at [91, 321] on link "813523" at bounding box center [93, 320] width 33 height 11
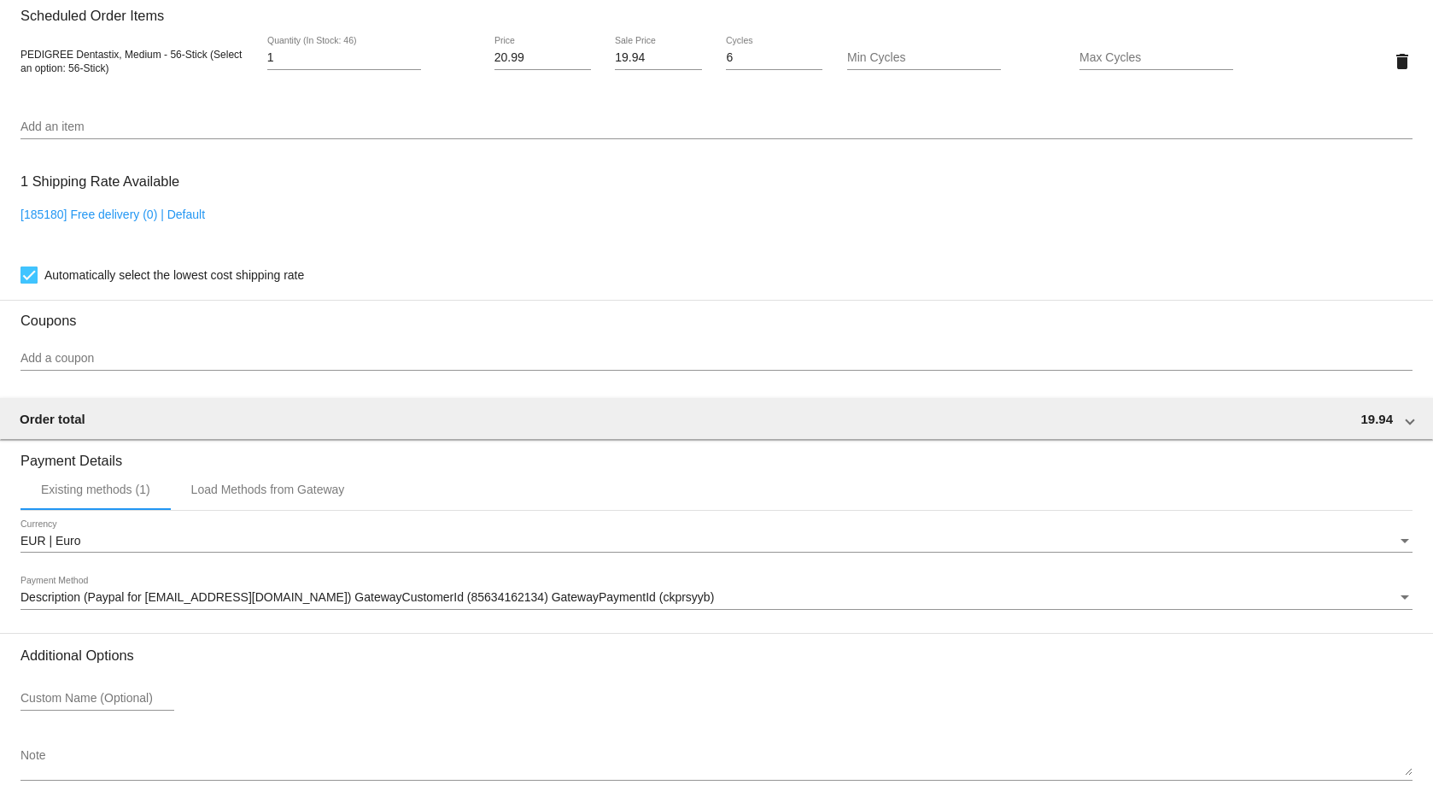
scroll to position [1285, 0]
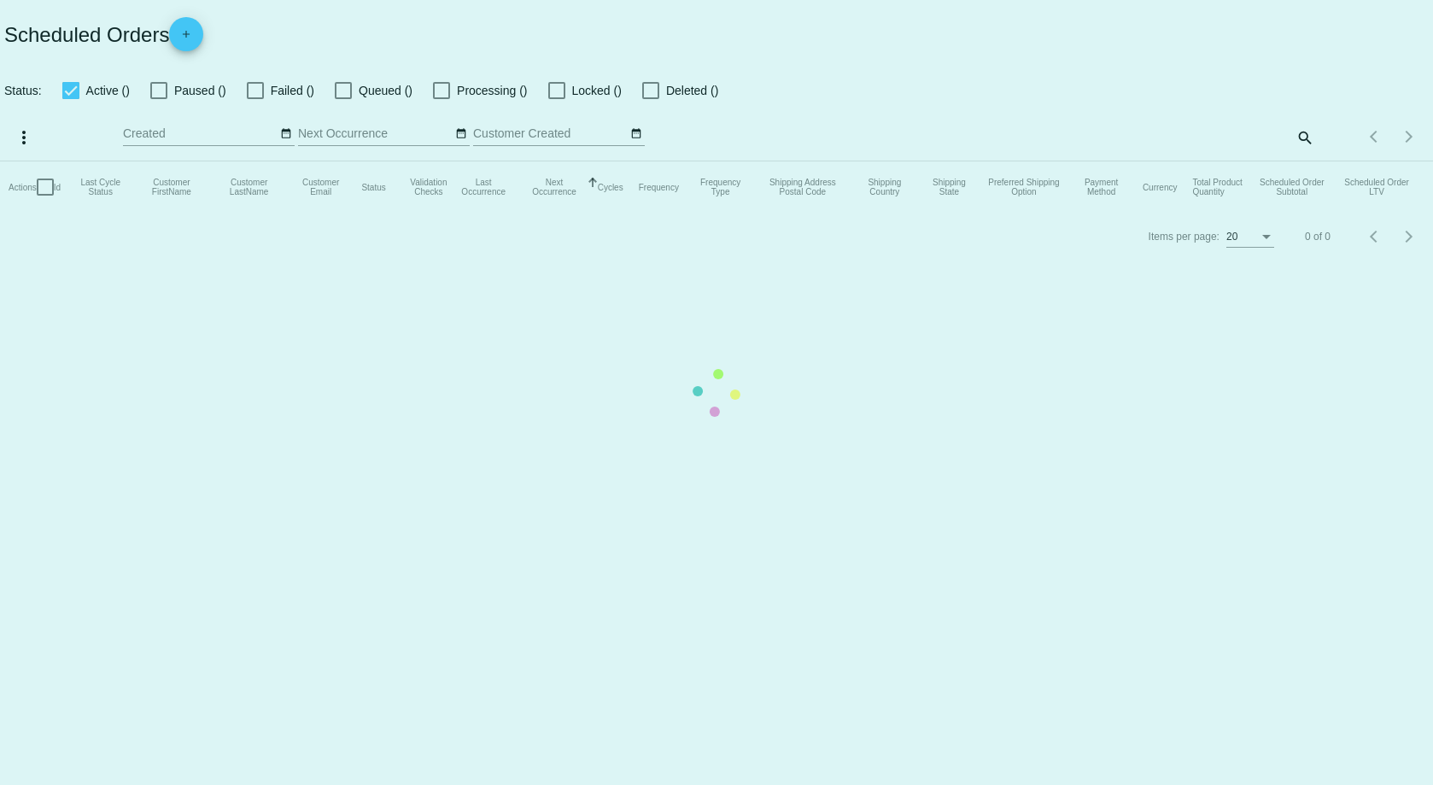
checkbox input "true"
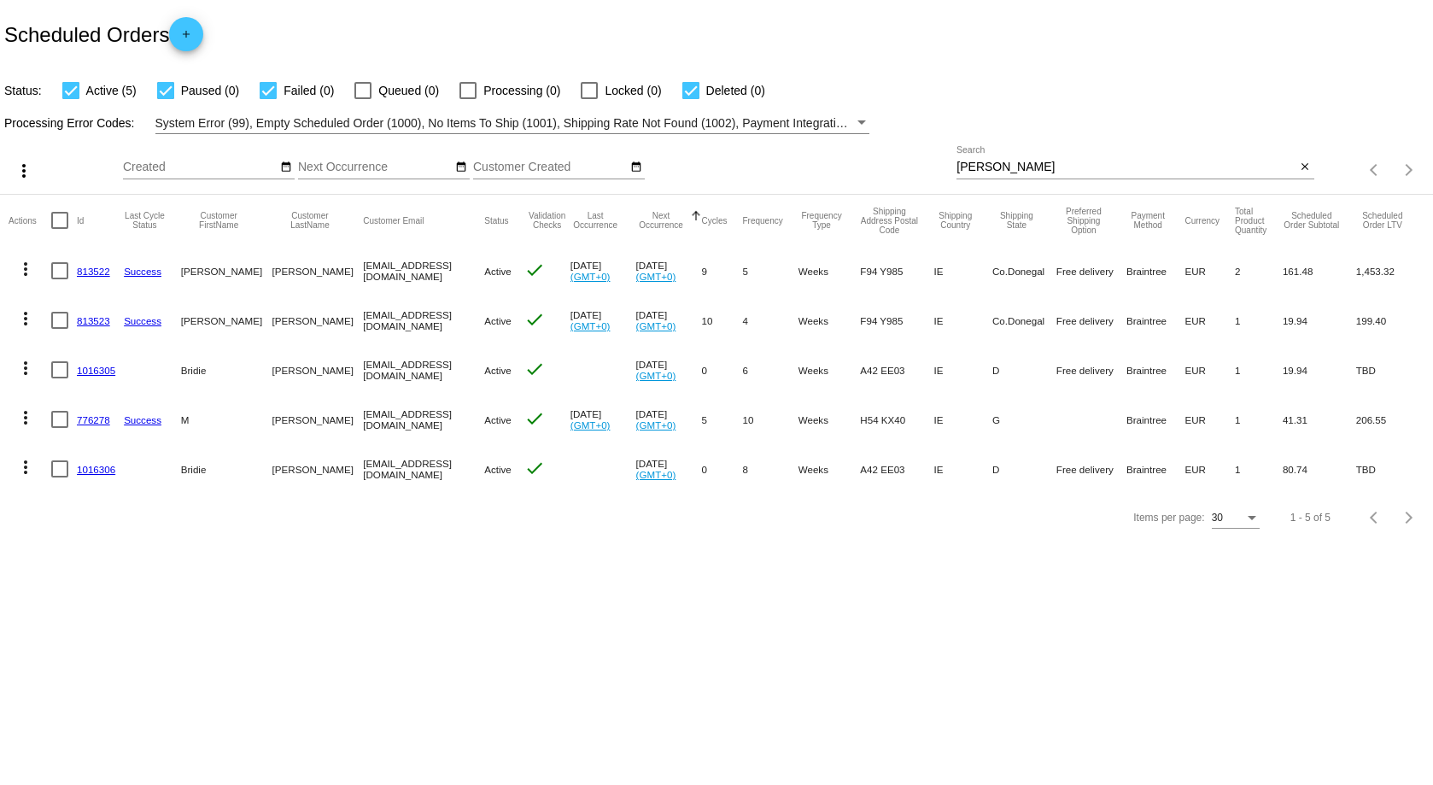
click at [103, 272] on link "813522" at bounding box center [93, 271] width 33 height 11
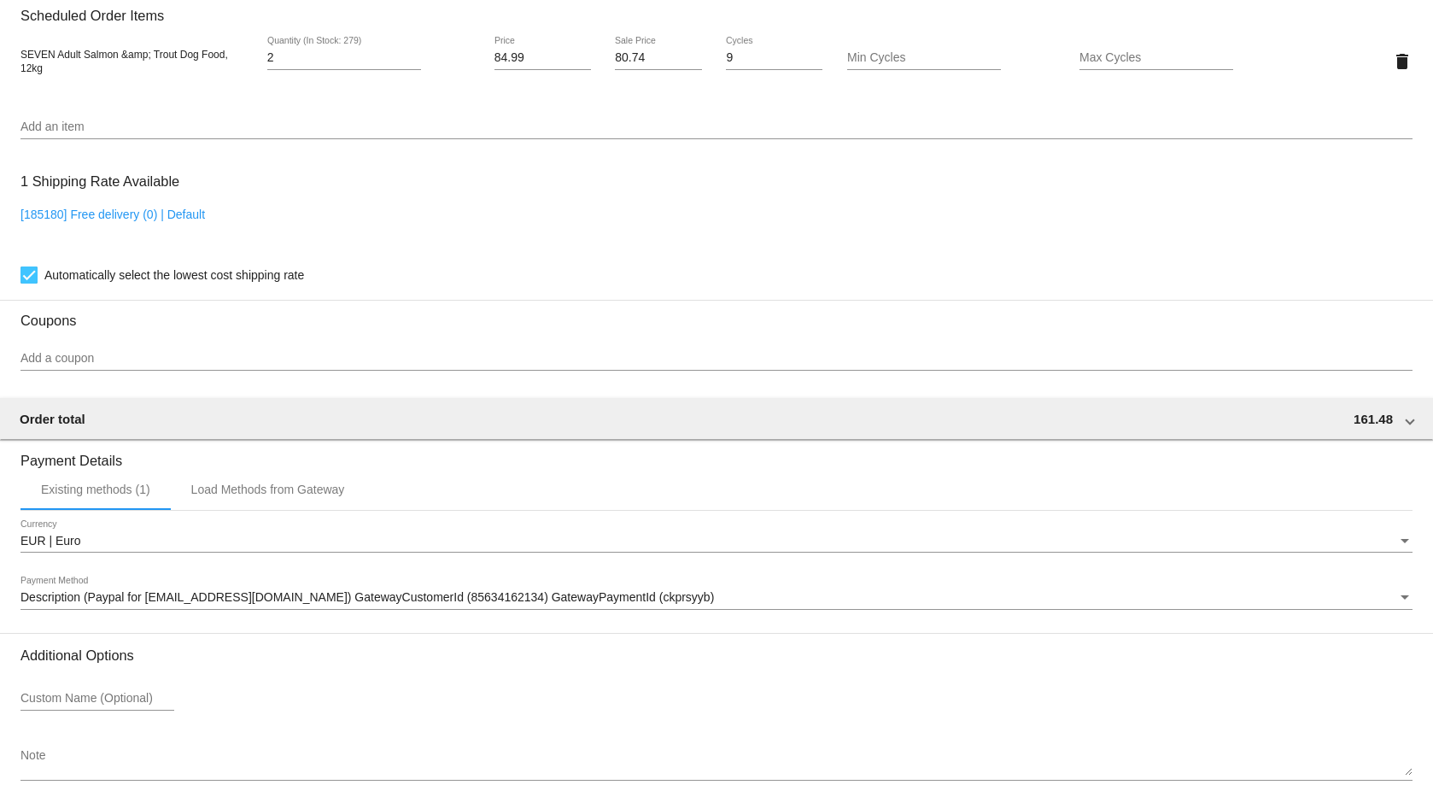
scroll to position [1285, 0]
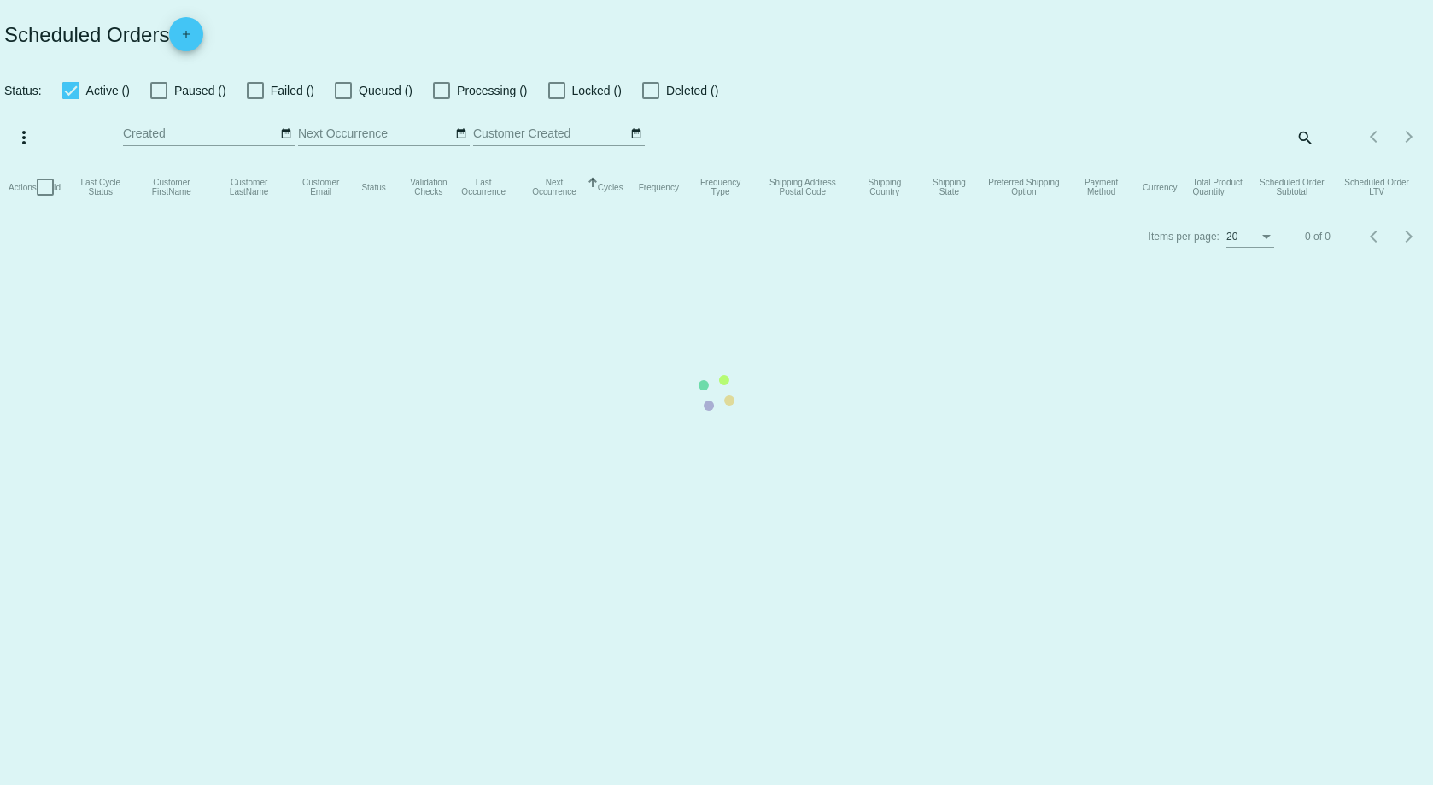
checkbox input "true"
